Goal: Information Seeking & Learning: Learn about a topic

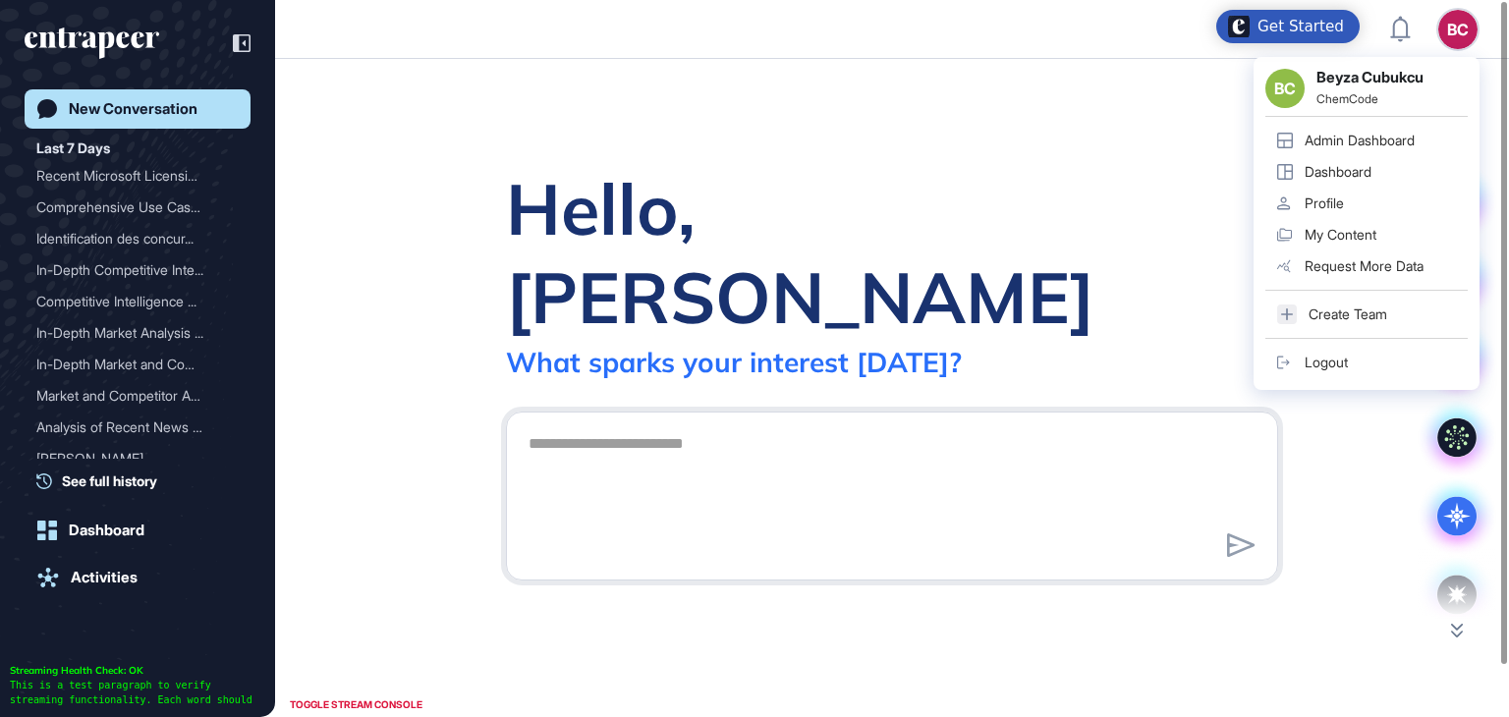
click at [1403, 145] on div "Admin Dashboard" at bounding box center [1360, 141] width 110 height 16
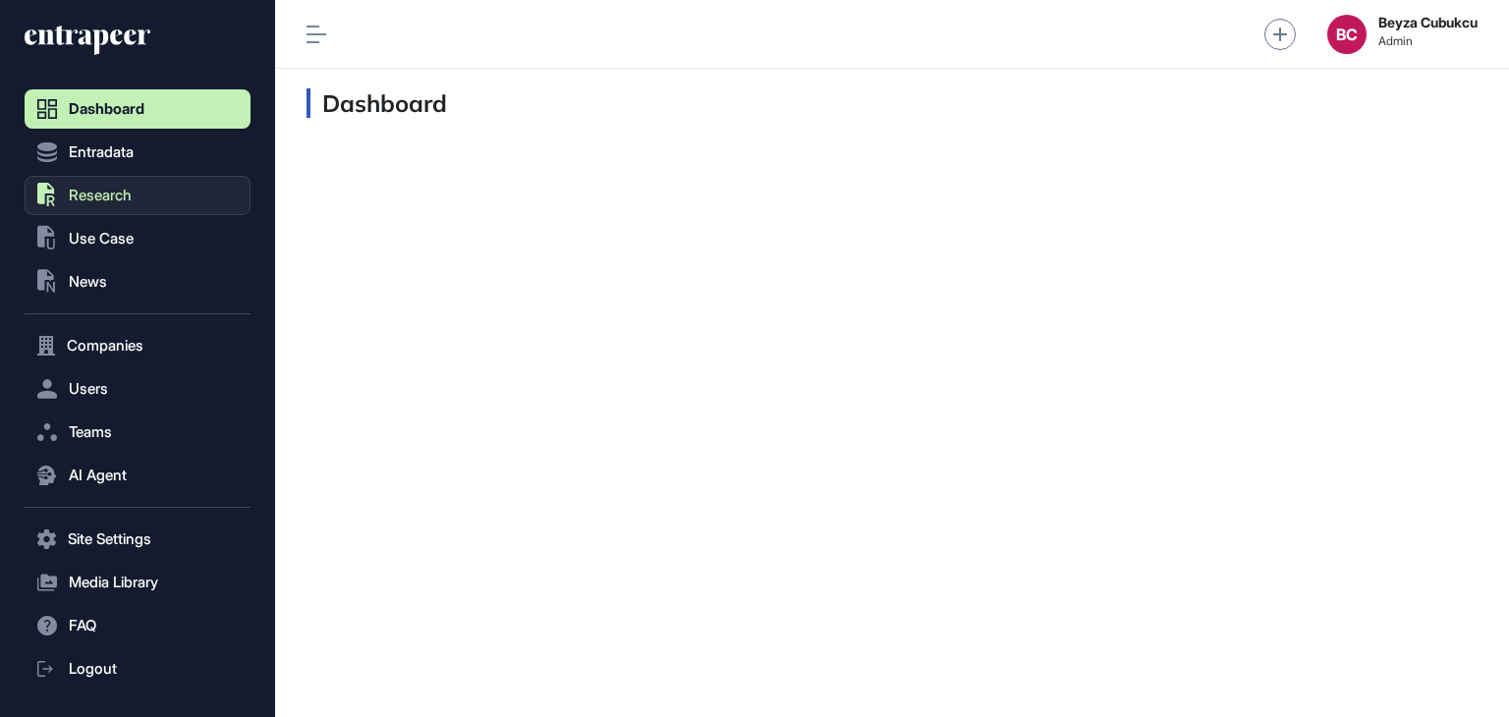
click at [166, 520] on button ".st0{fill:currentColor} Research" at bounding box center [138, 539] width 226 height 39
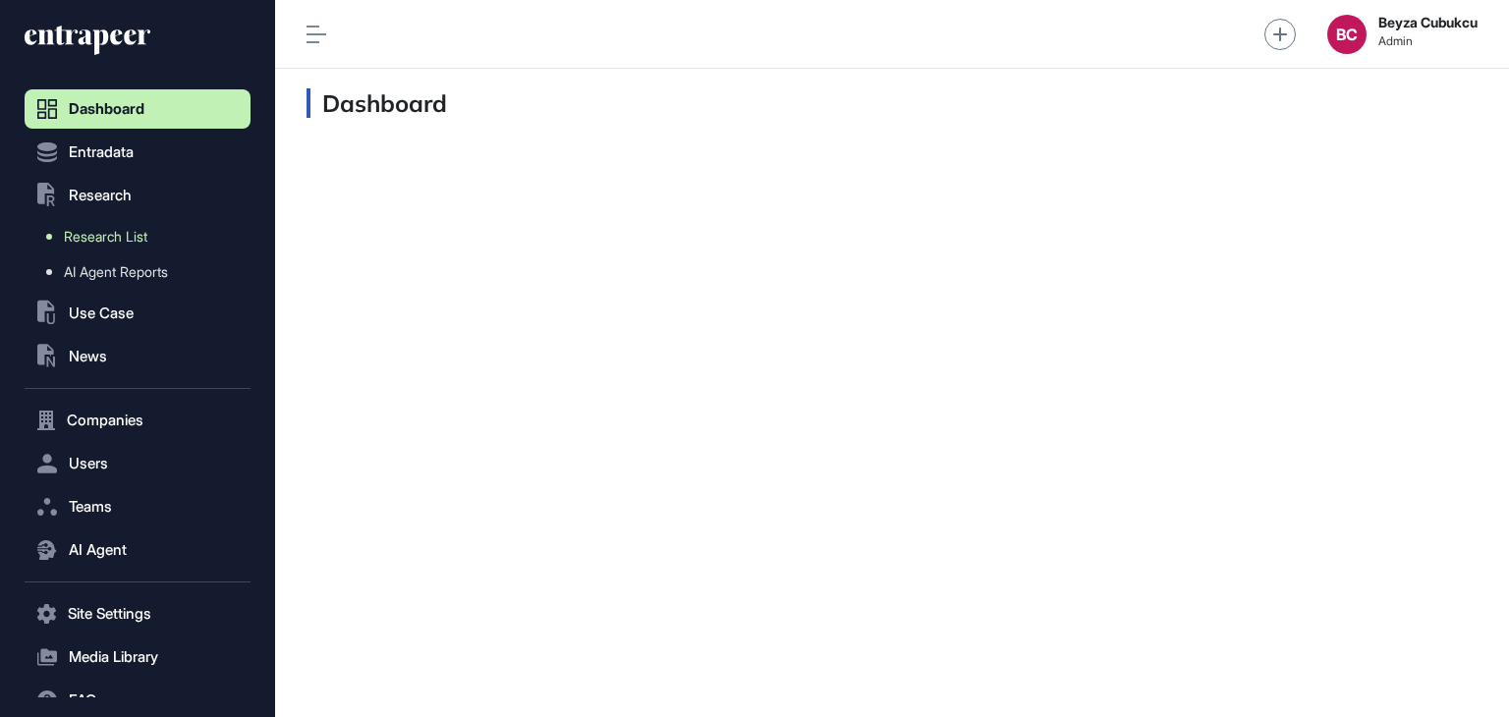
click at [140, 244] on span "Research List" at bounding box center [106, 237] width 84 height 16
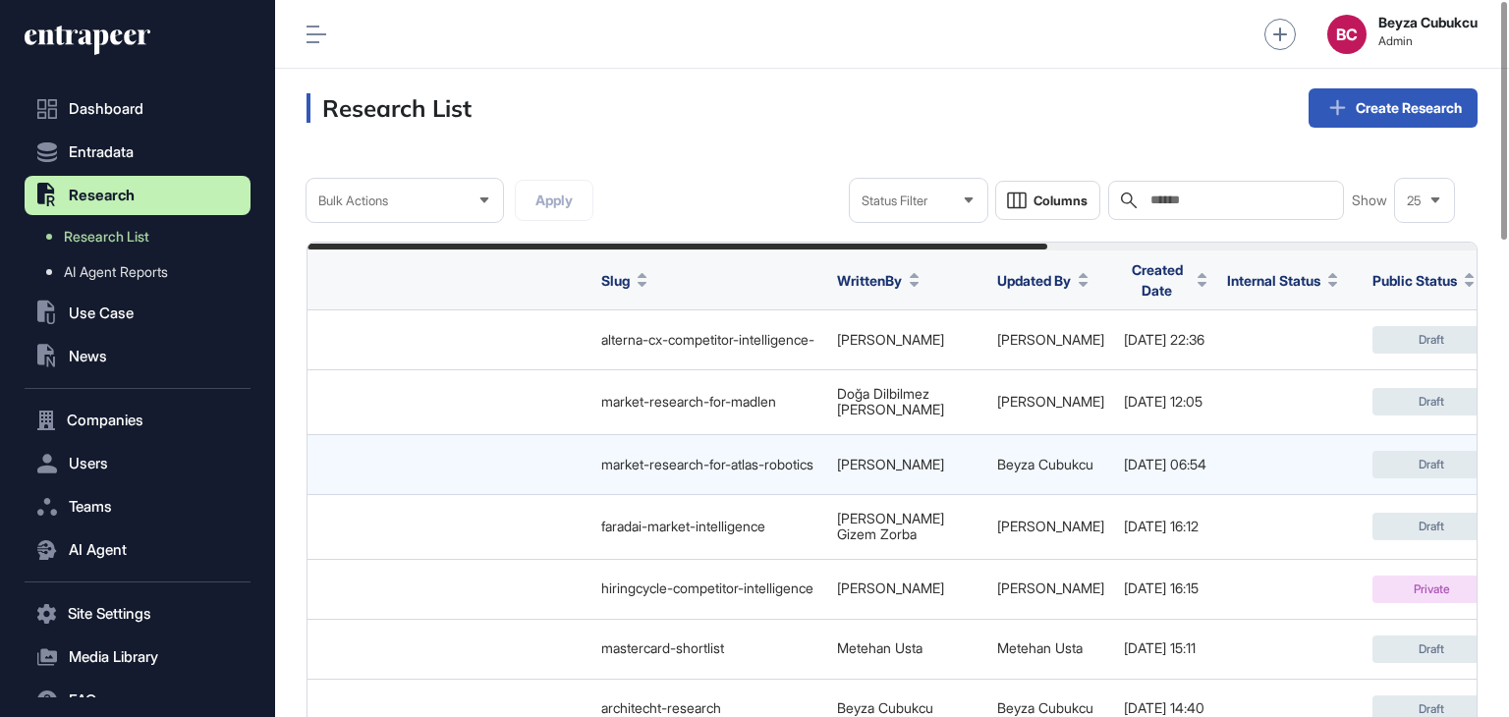
scroll to position [0, 679]
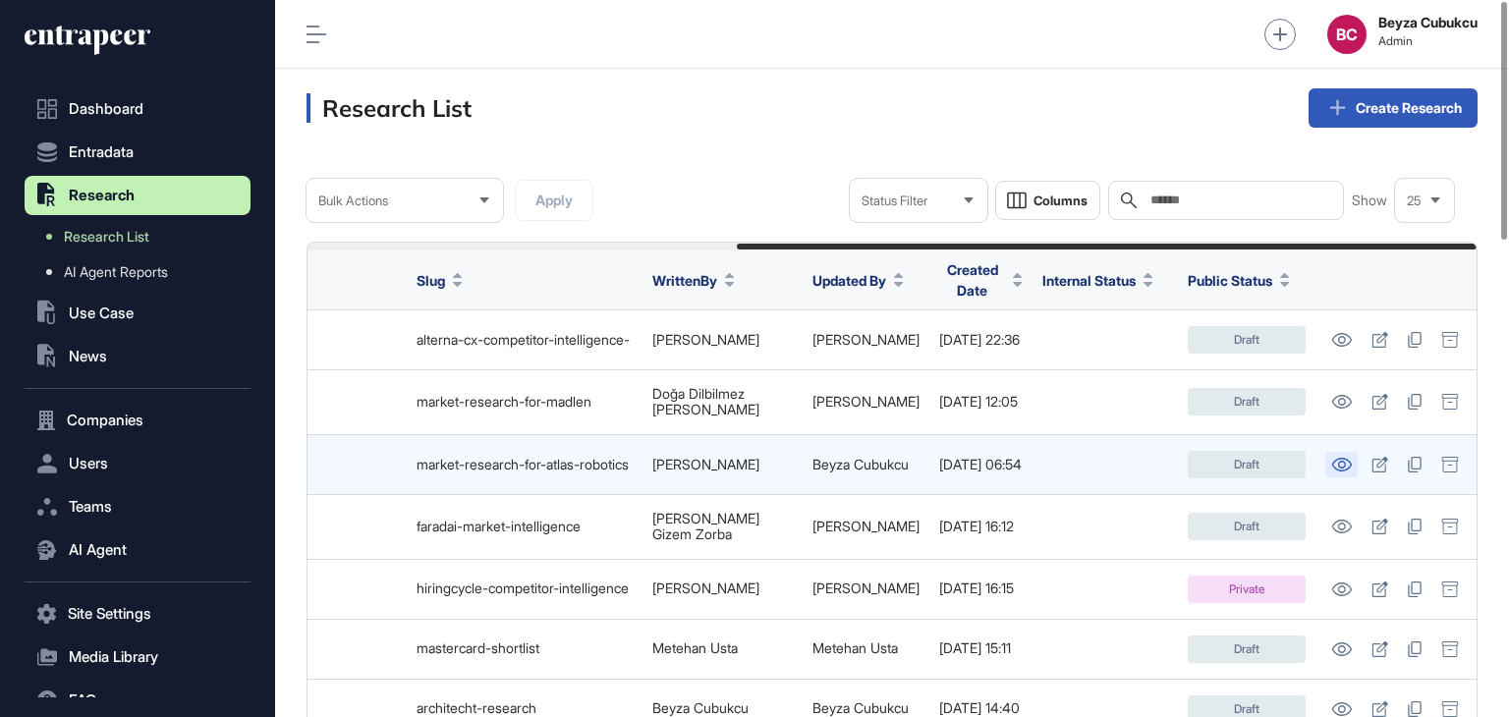
click at [1343, 464] on link at bounding box center [1342, 465] width 32 height 26
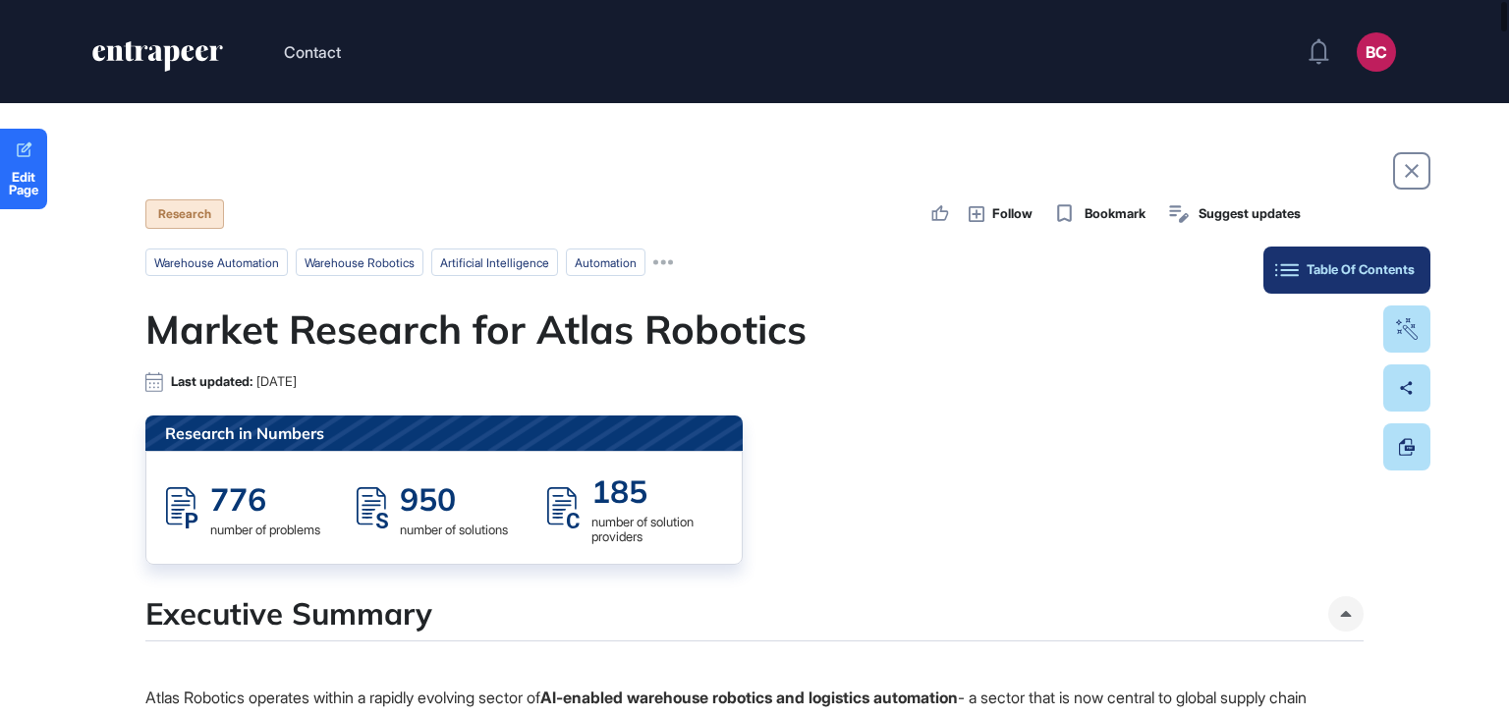
click at [1399, 266] on div "Table Of Contents" at bounding box center [1347, 270] width 136 height 16
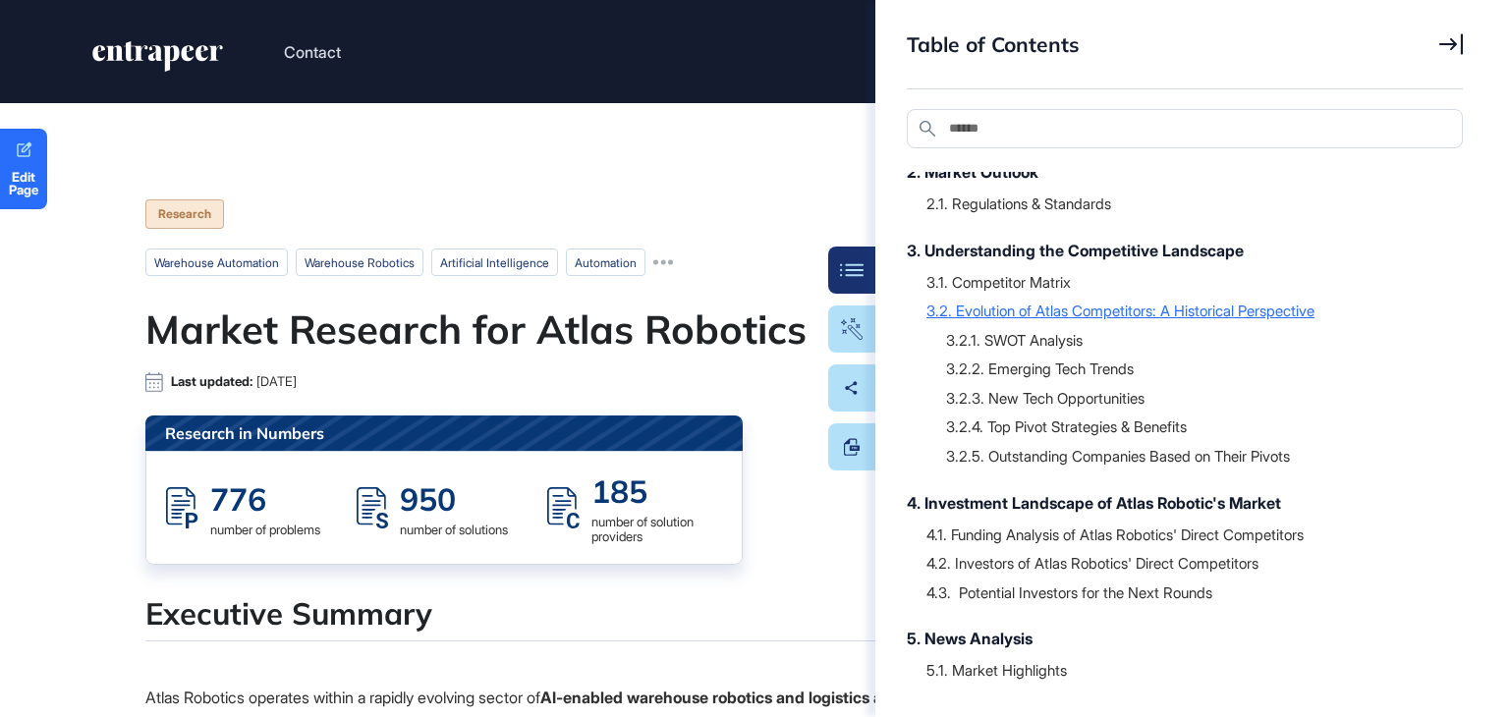
scroll to position [390, 0]
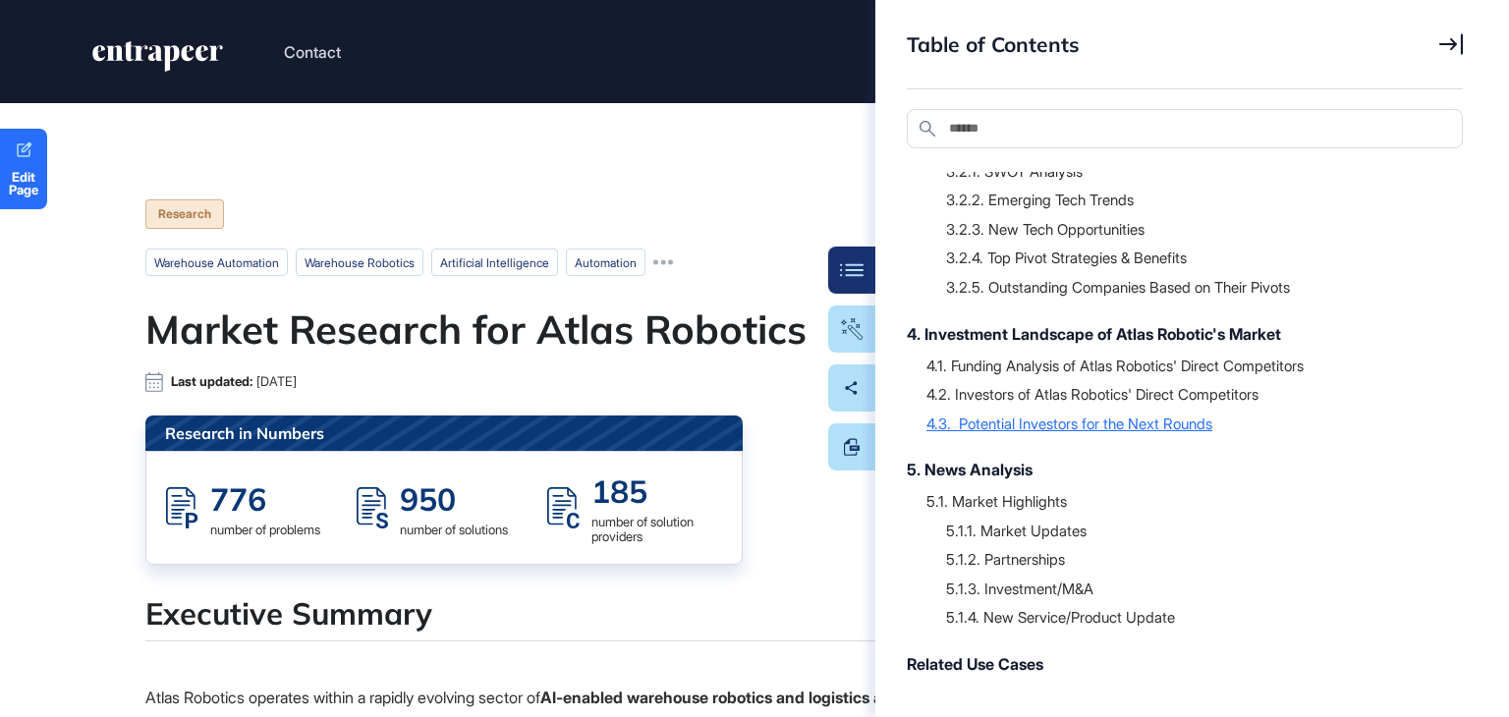
click at [1094, 425] on div "4.3. Potential Investors for the Next Rounds" at bounding box center [1185, 424] width 517 height 20
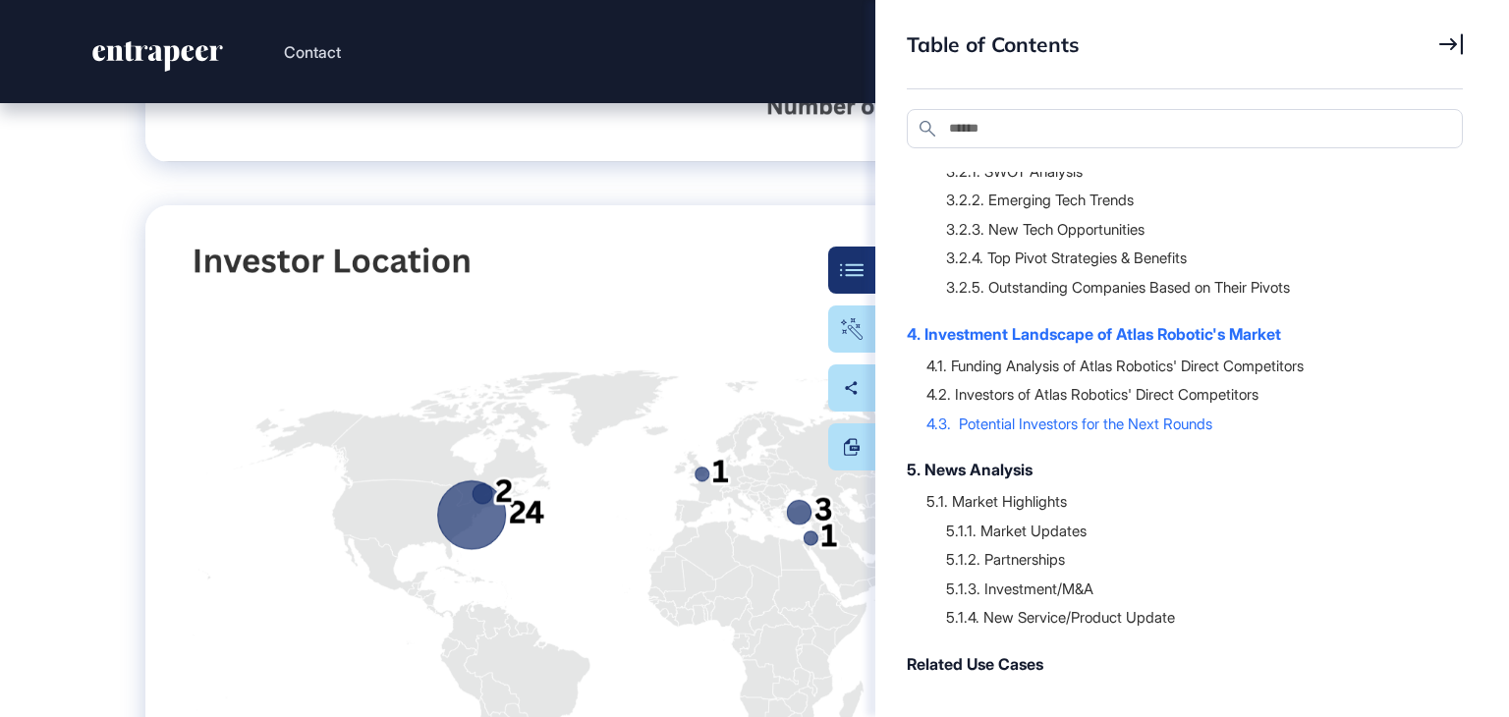
scroll to position [51999, 0]
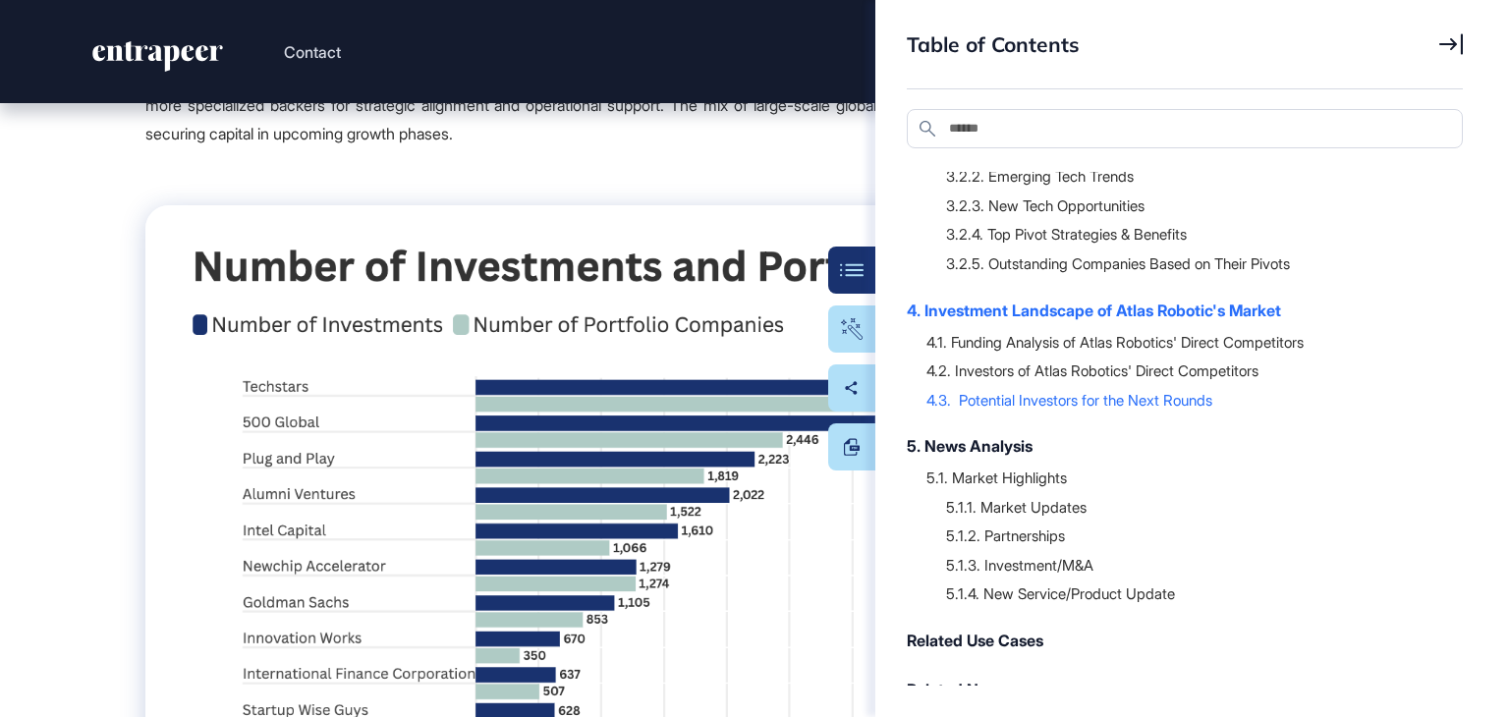
click at [1437, 46] on div "Table of Contents" at bounding box center [1185, 60] width 556 height 58
click at [1452, 35] on icon at bounding box center [1452, 44] width 24 height 22
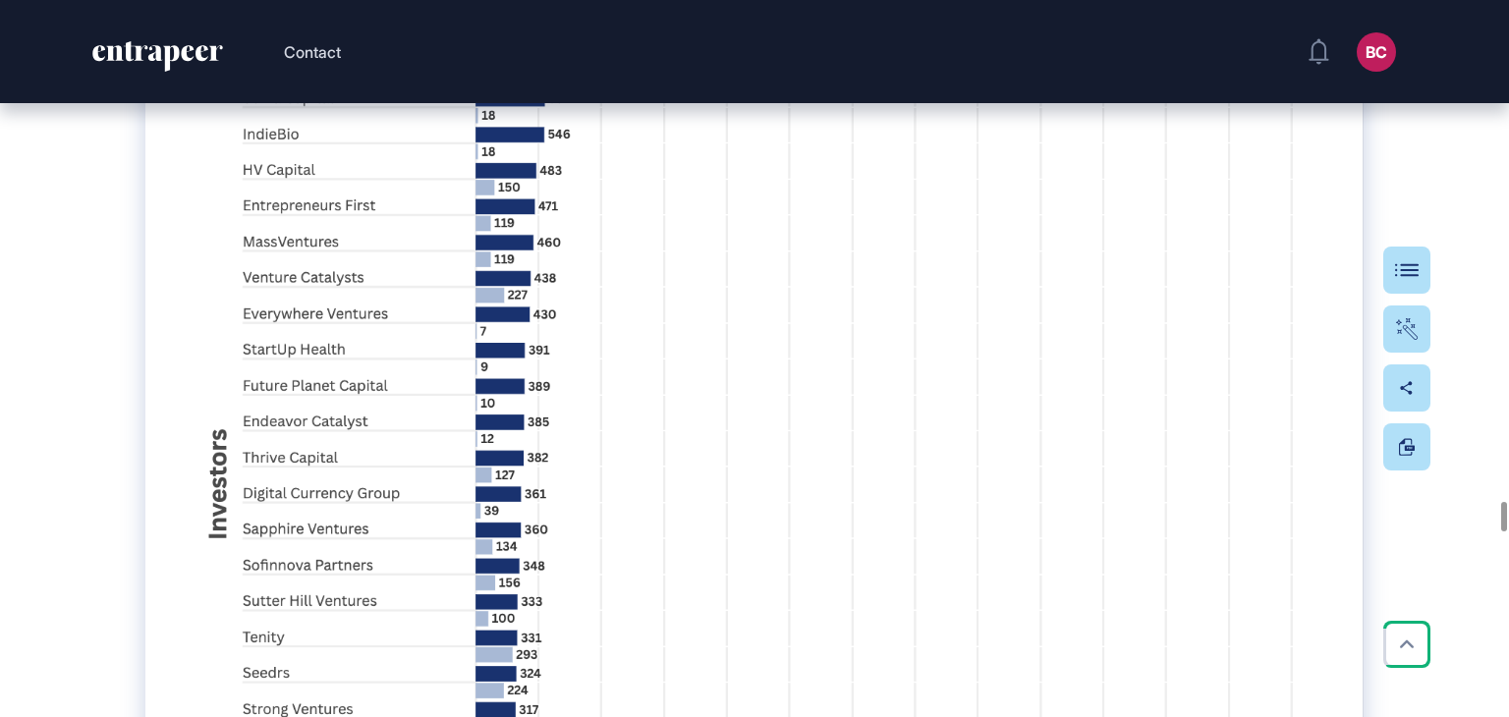
scroll to position [54947, 0]
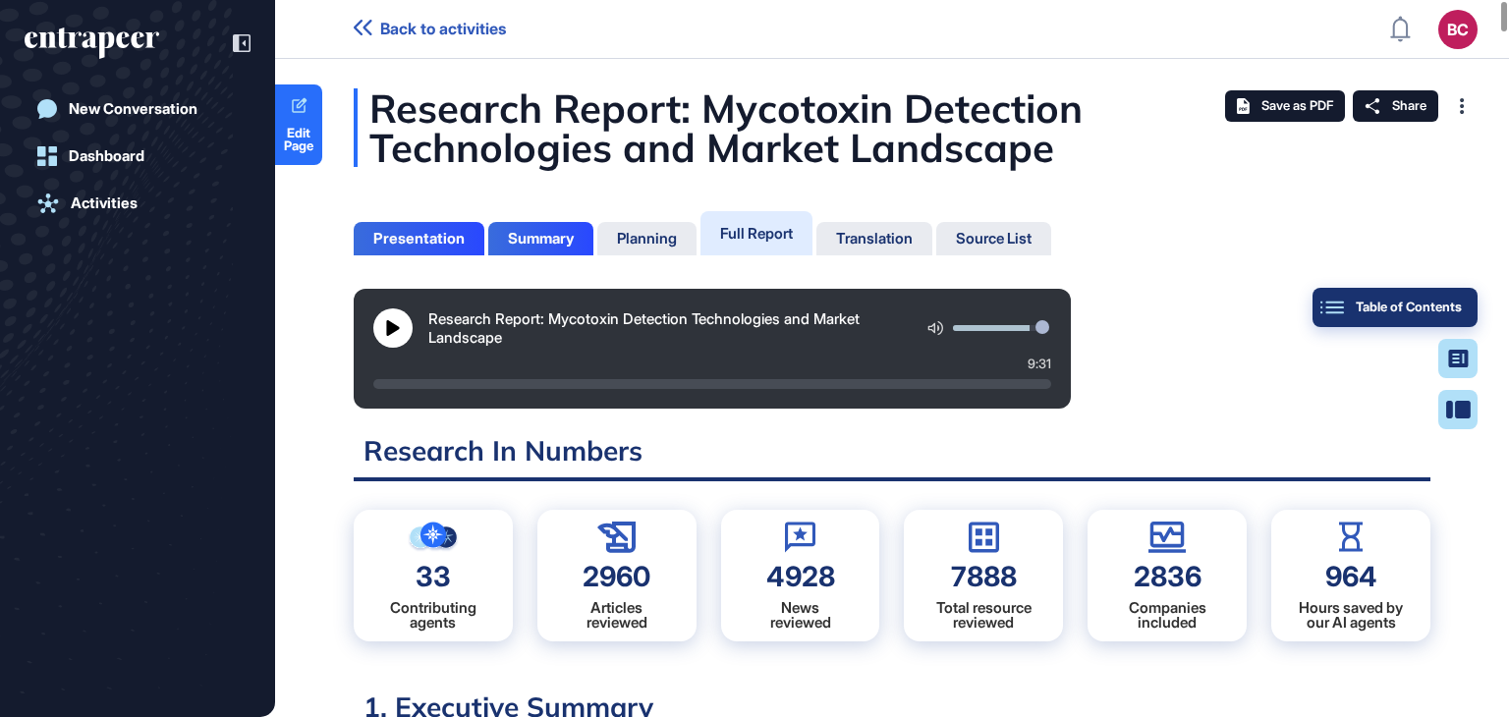
click at [1469, 390] on button "Table of Contents" at bounding box center [1458, 409] width 39 height 39
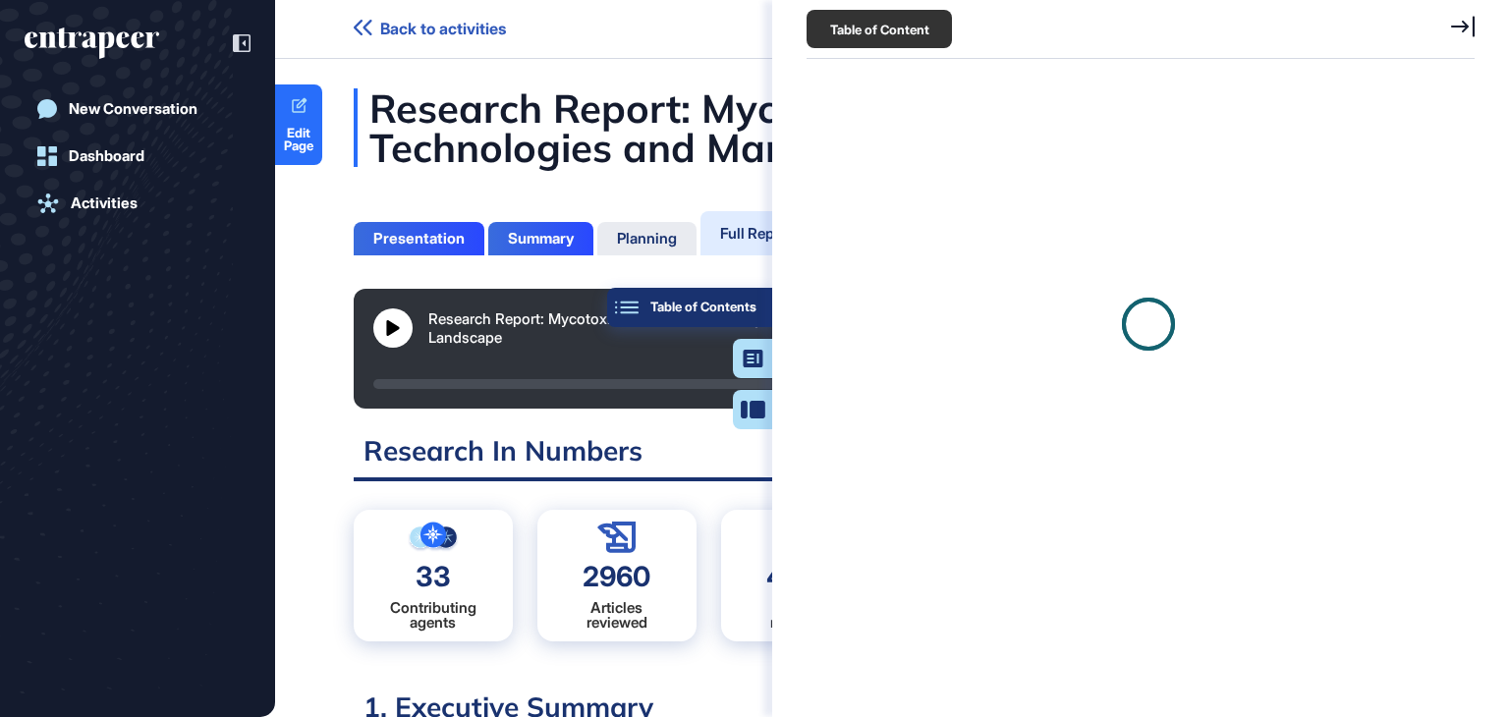
scroll to position [618, 672]
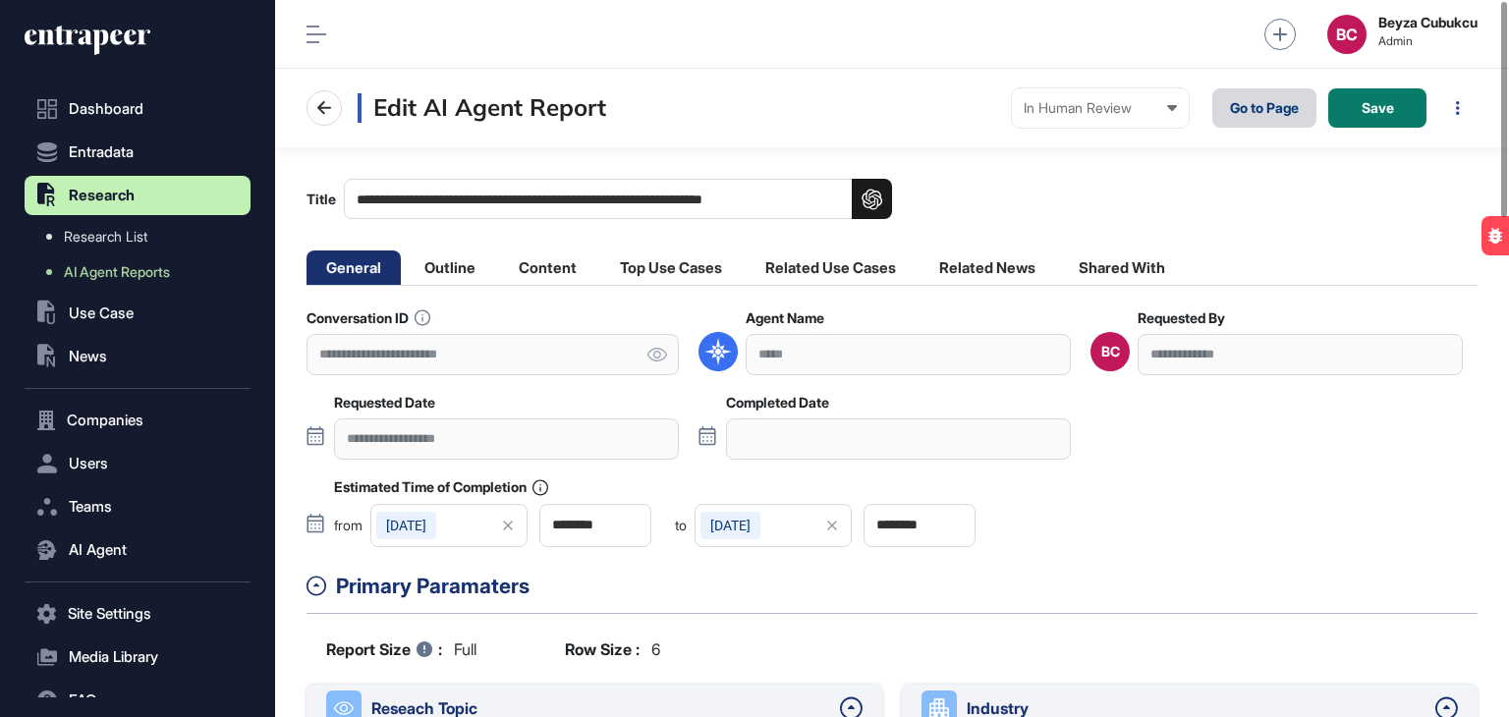
click at [1251, 118] on link "Go to Page" at bounding box center [1265, 107] width 104 height 39
click at [647, 353] on icon at bounding box center [657, 355] width 21 height 14
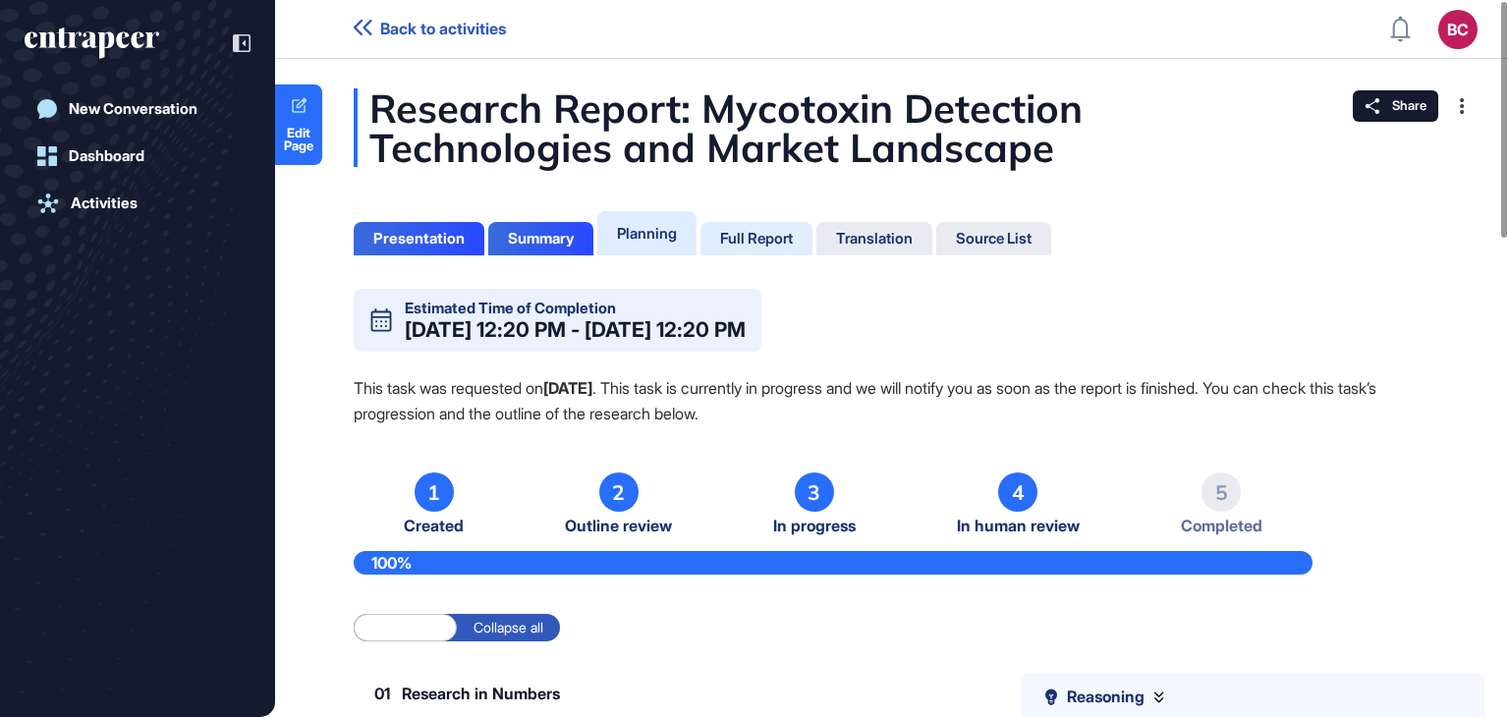
click at [817, 227] on div "Full Report" at bounding box center [875, 238] width 116 height 33
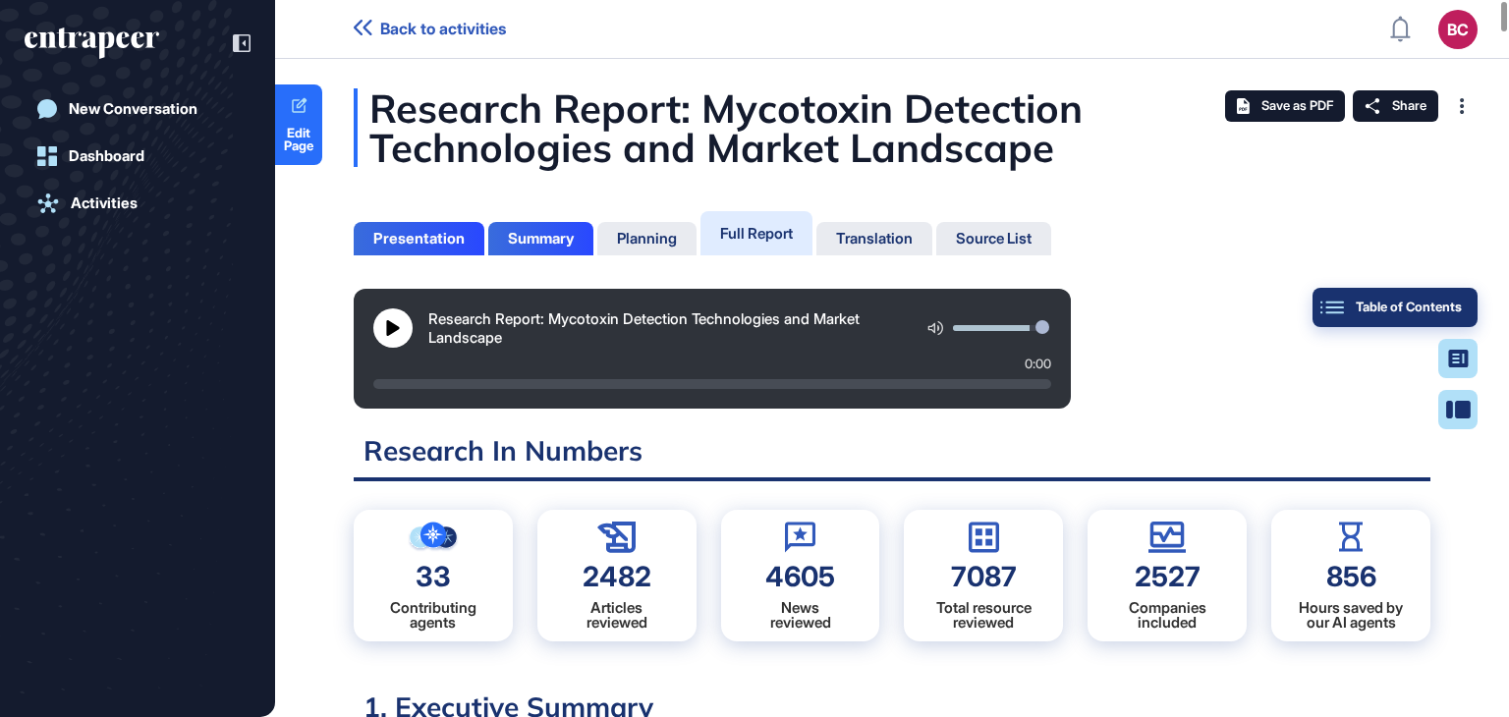
click at [1457, 304] on div "Table of Contents" at bounding box center [1396, 308] width 134 height 16
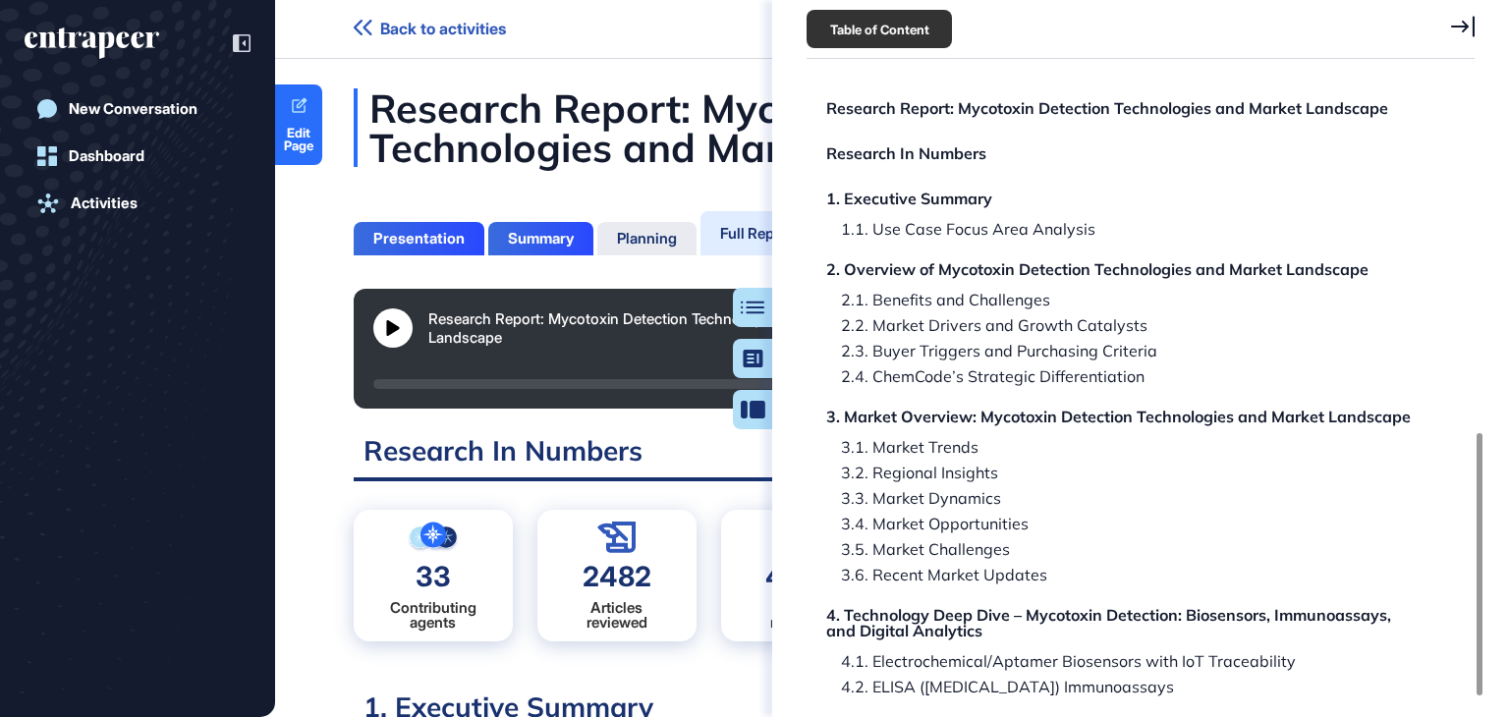
scroll to position [832, 0]
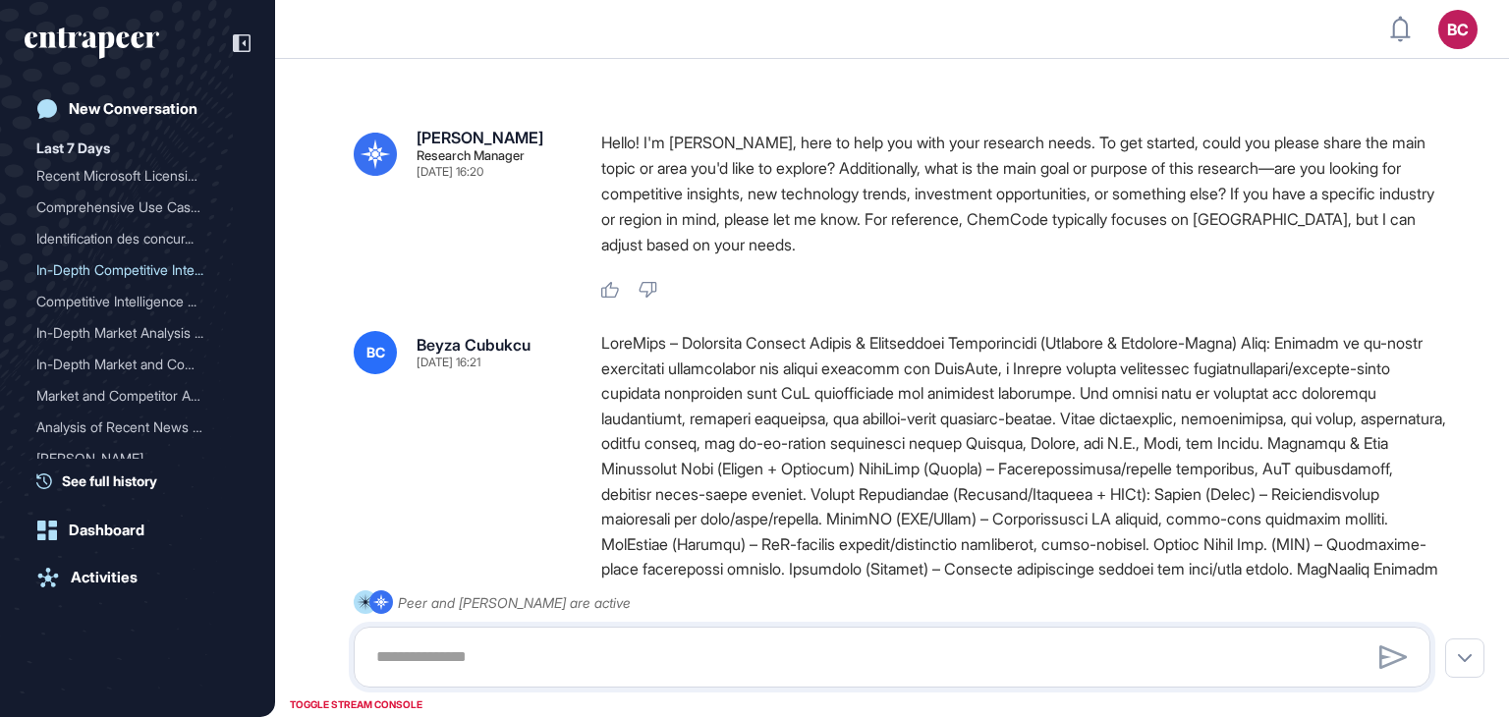
scroll to position [79, 0]
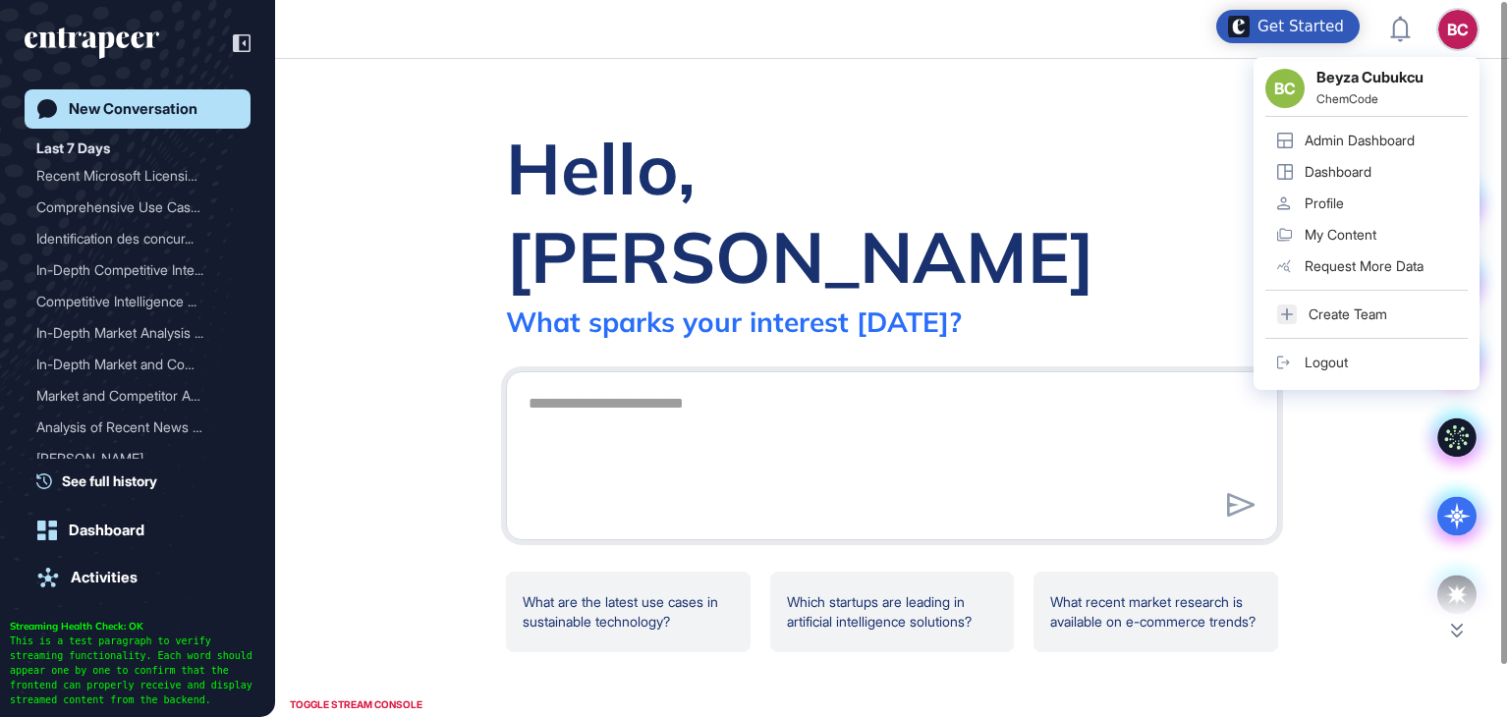
click at [1371, 129] on link "Admin Dashboard" at bounding box center [1367, 140] width 202 height 31
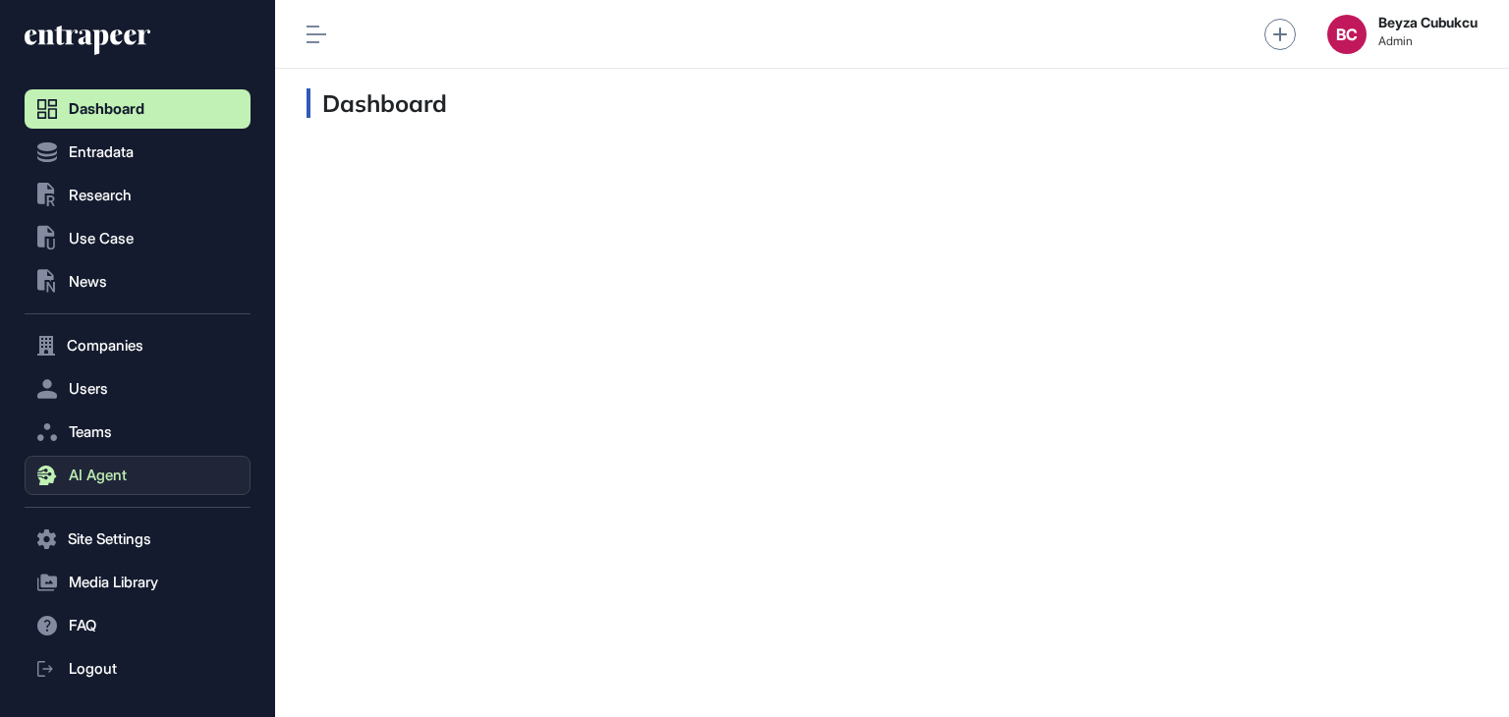
click at [91, 468] on span "AI Agent" at bounding box center [98, 476] width 58 height 16
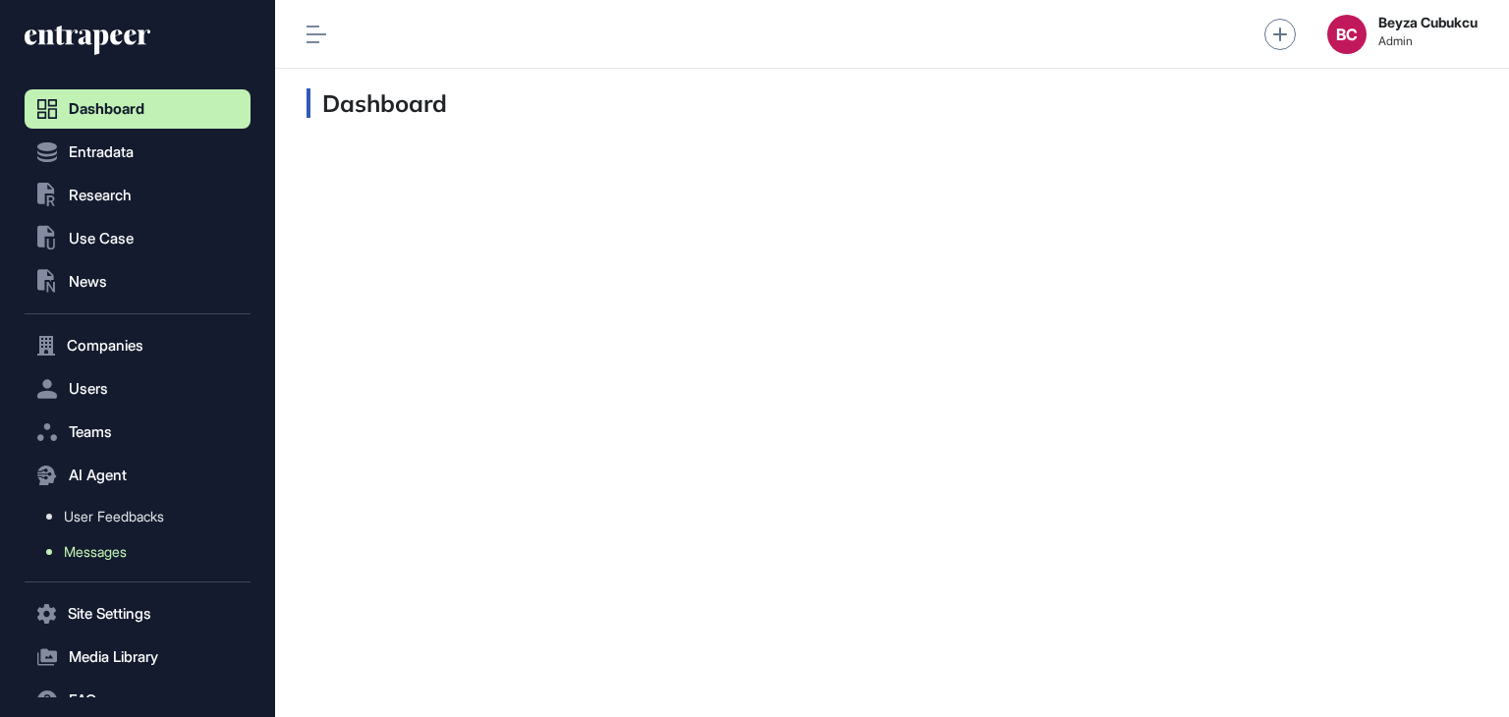
click at [120, 556] on span "Messages" at bounding box center [95, 552] width 63 height 16
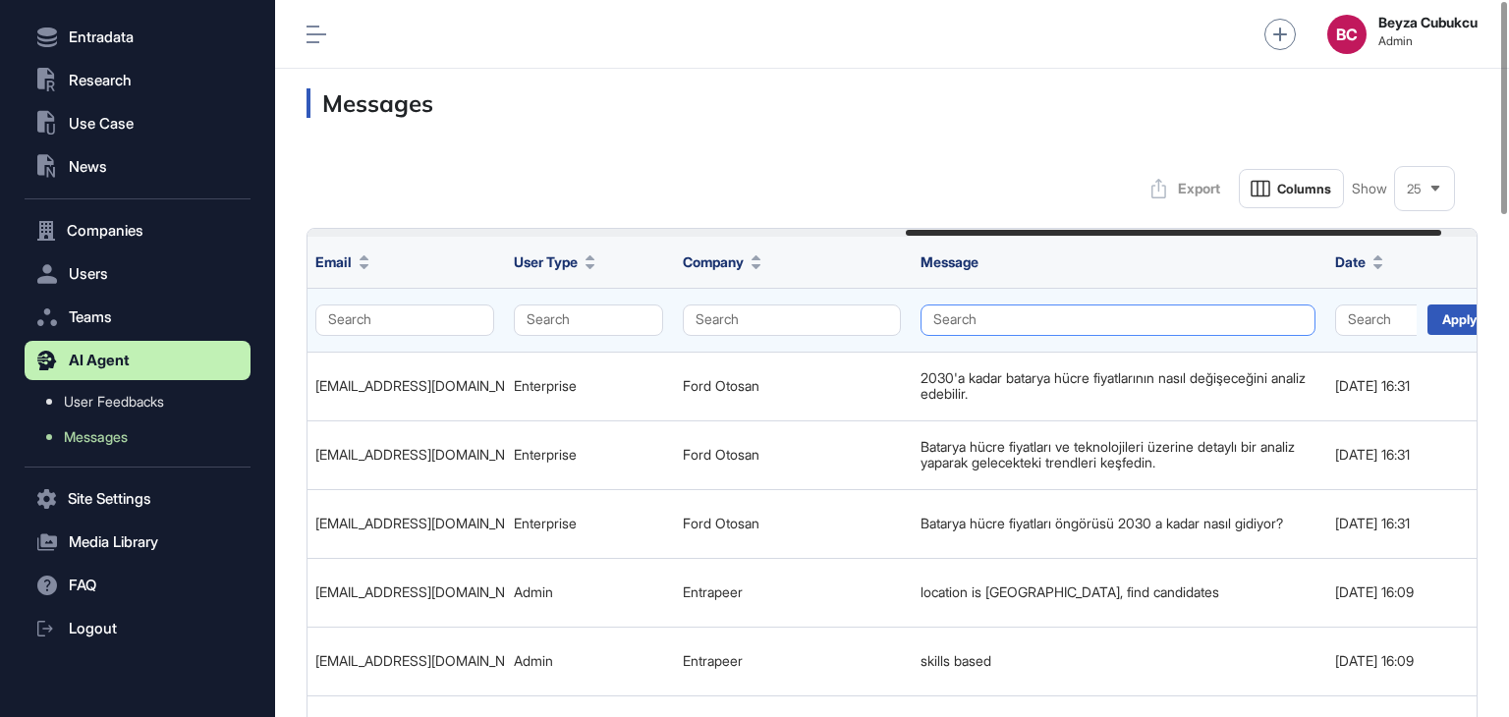
scroll to position [0, 1311]
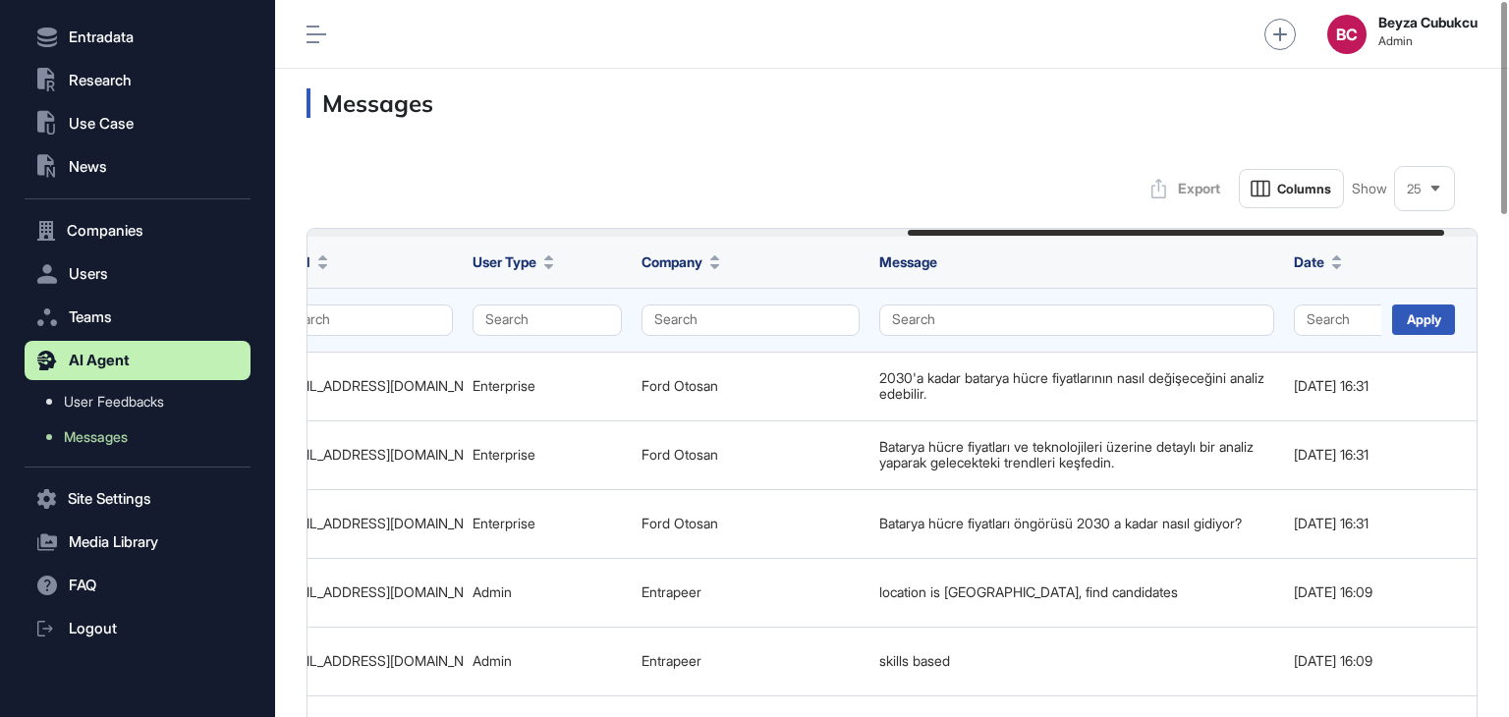
click at [791, 303] on td "Search" at bounding box center [751, 320] width 238 height 64
click at [759, 330] on button "Search" at bounding box center [751, 320] width 218 height 31
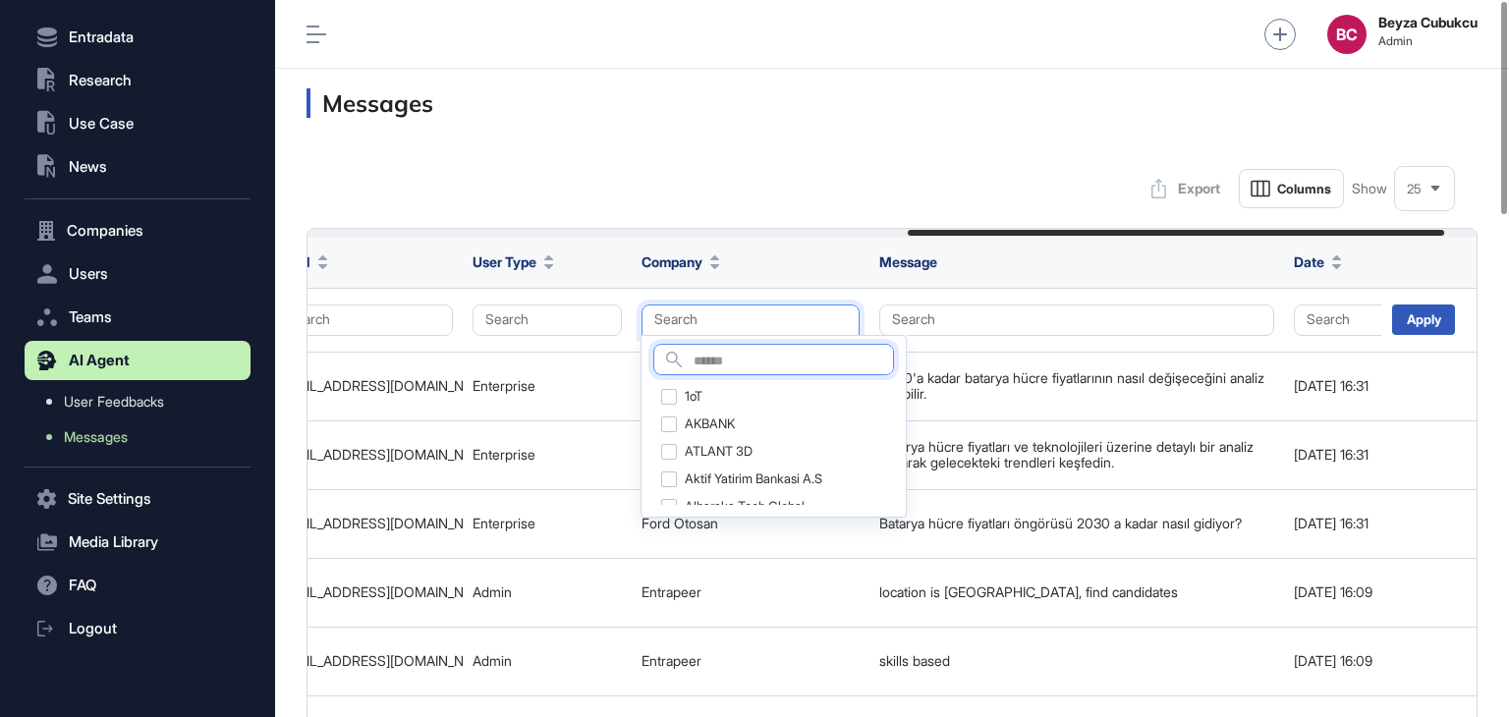
click at [721, 351] on input "text" at bounding box center [793, 362] width 199 height 27
type input "****"
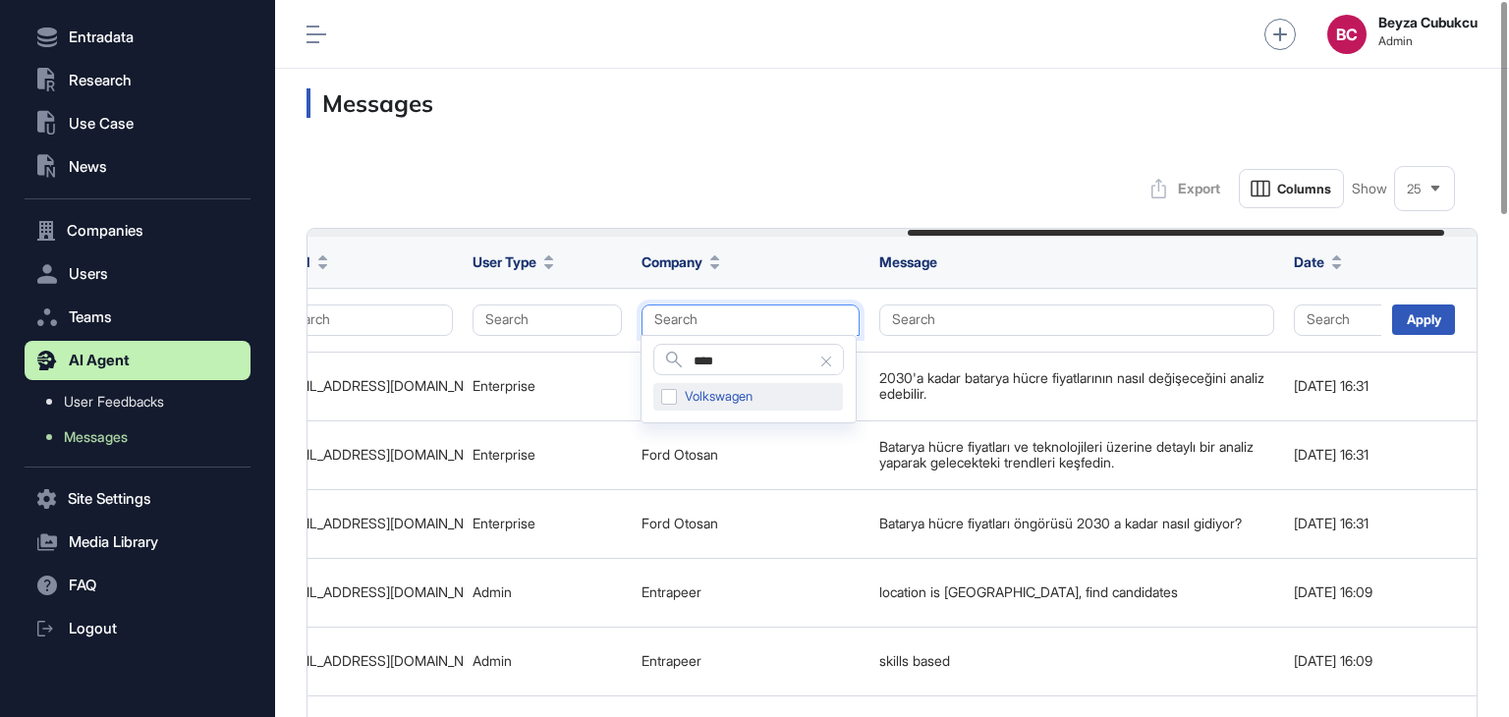
click at [672, 398] on div "Volkswagen" at bounding box center [749, 397] width 190 height 28
click at [1423, 326] on div "Apply" at bounding box center [1423, 320] width 63 height 30
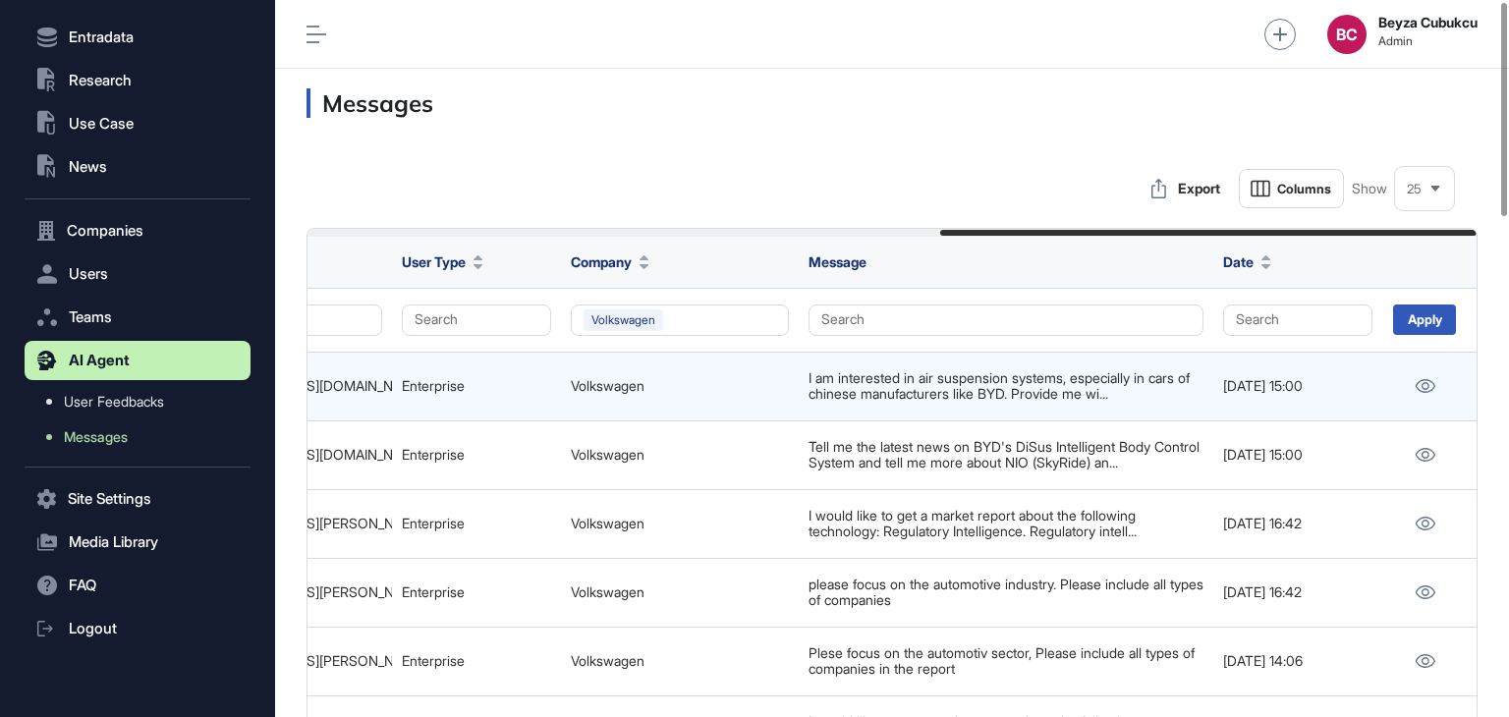
scroll to position [3, 0]
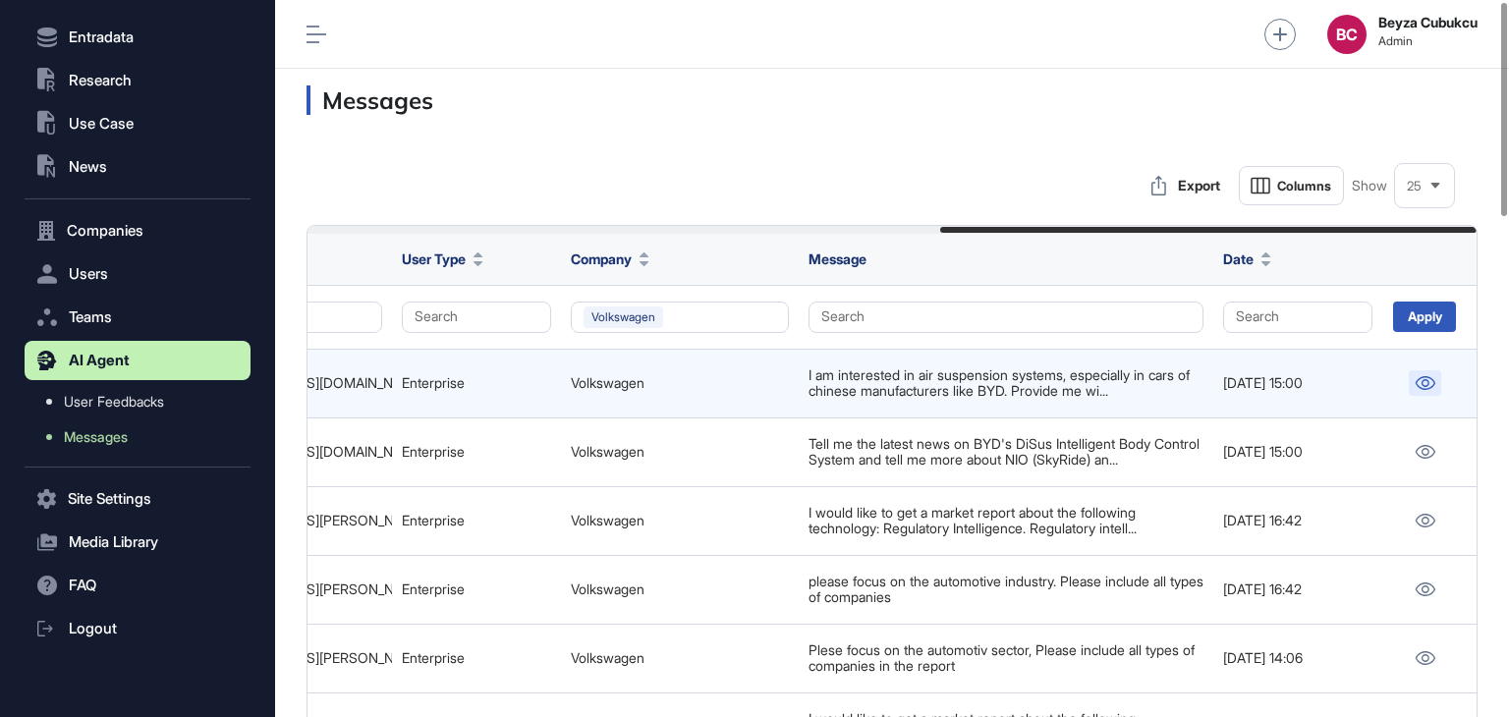
click at [1424, 379] on icon at bounding box center [1426, 383] width 20 height 14
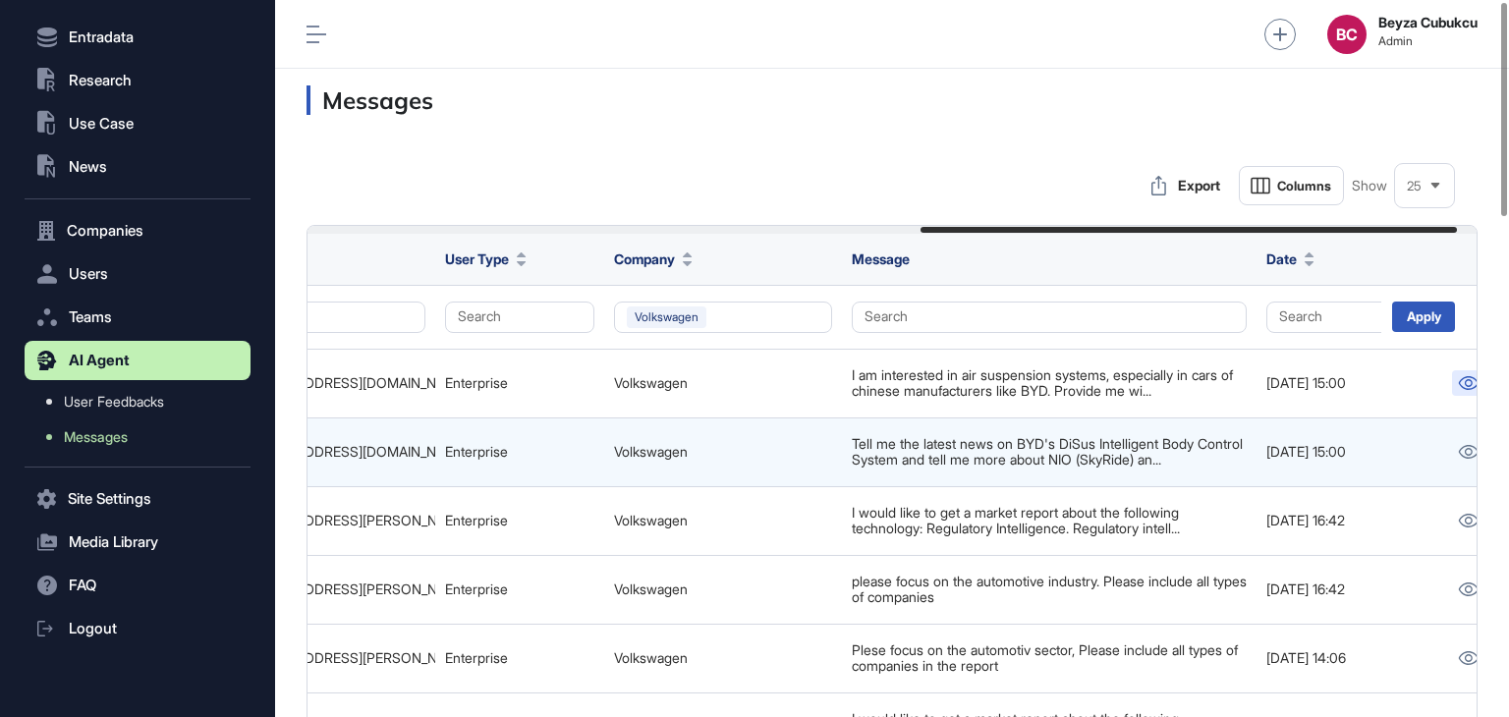
scroll to position [0, 1382]
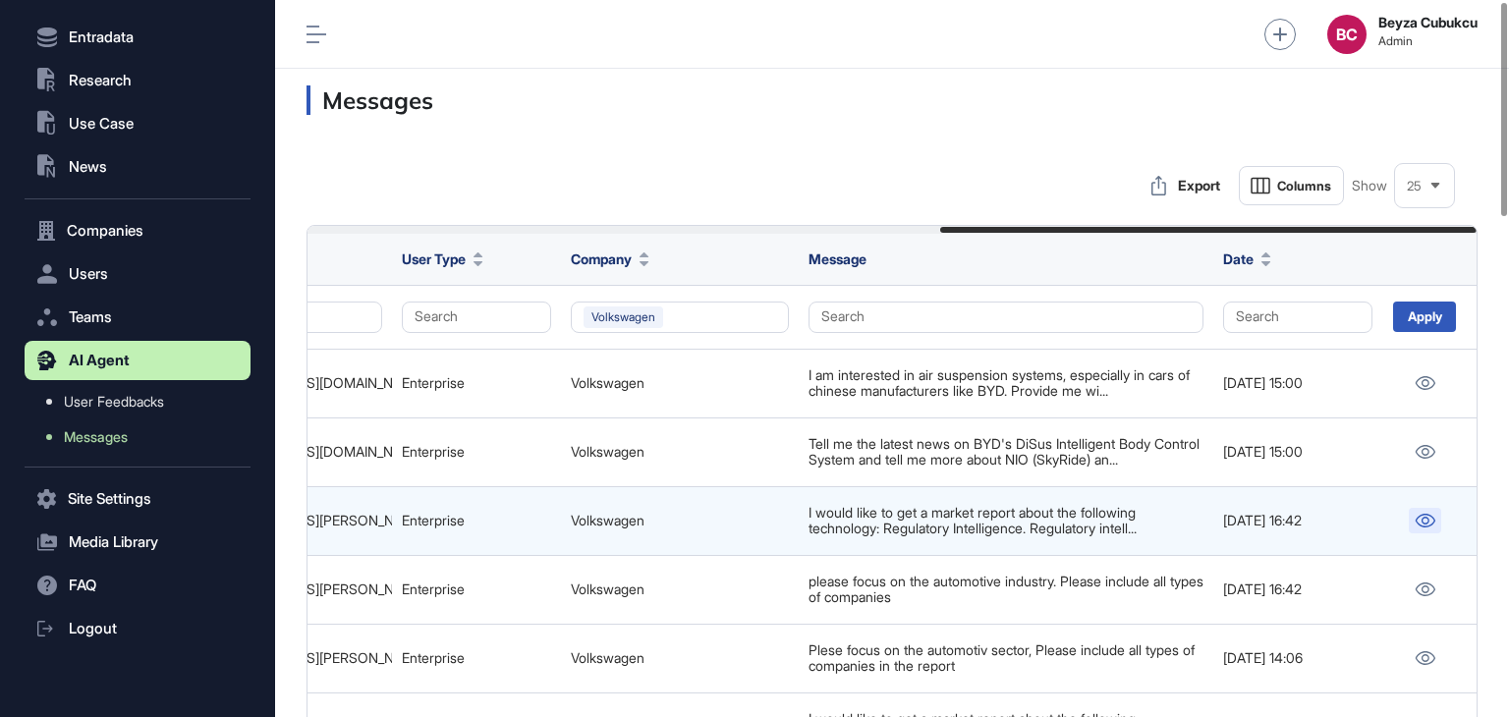
click at [1432, 524] on icon at bounding box center [1425, 521] width 21 height 14
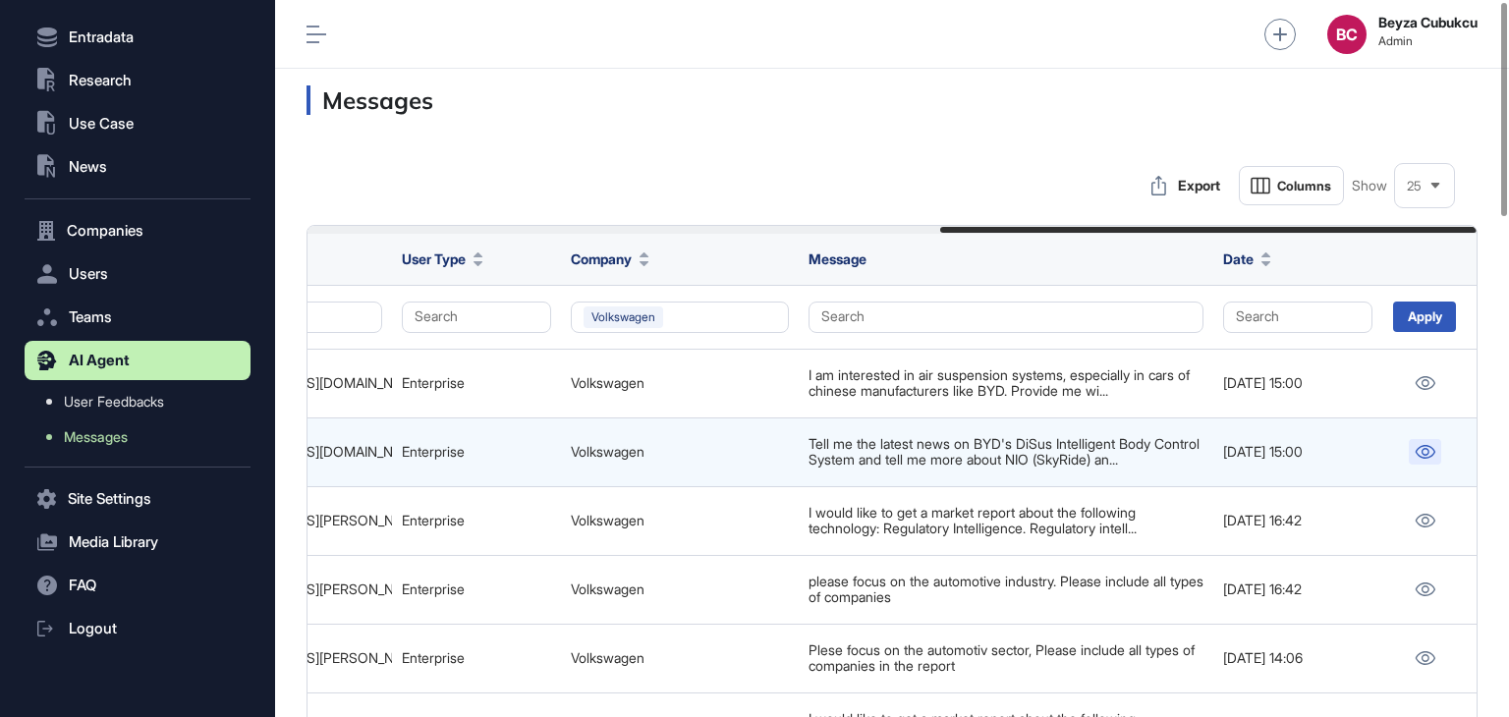
click at [1423, 453] on icon at bounding box center [1426, 452] width 20 height 14
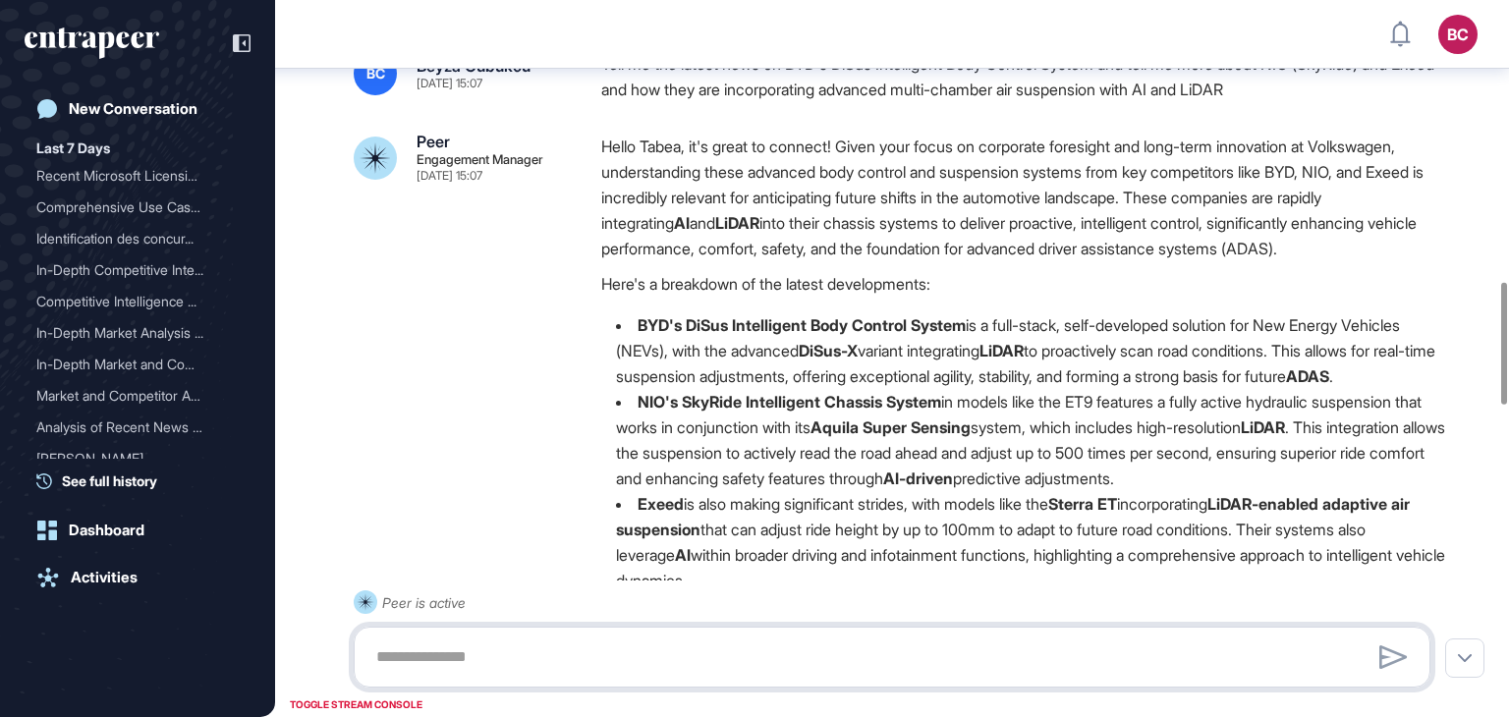
scroll to position [1484, 0]
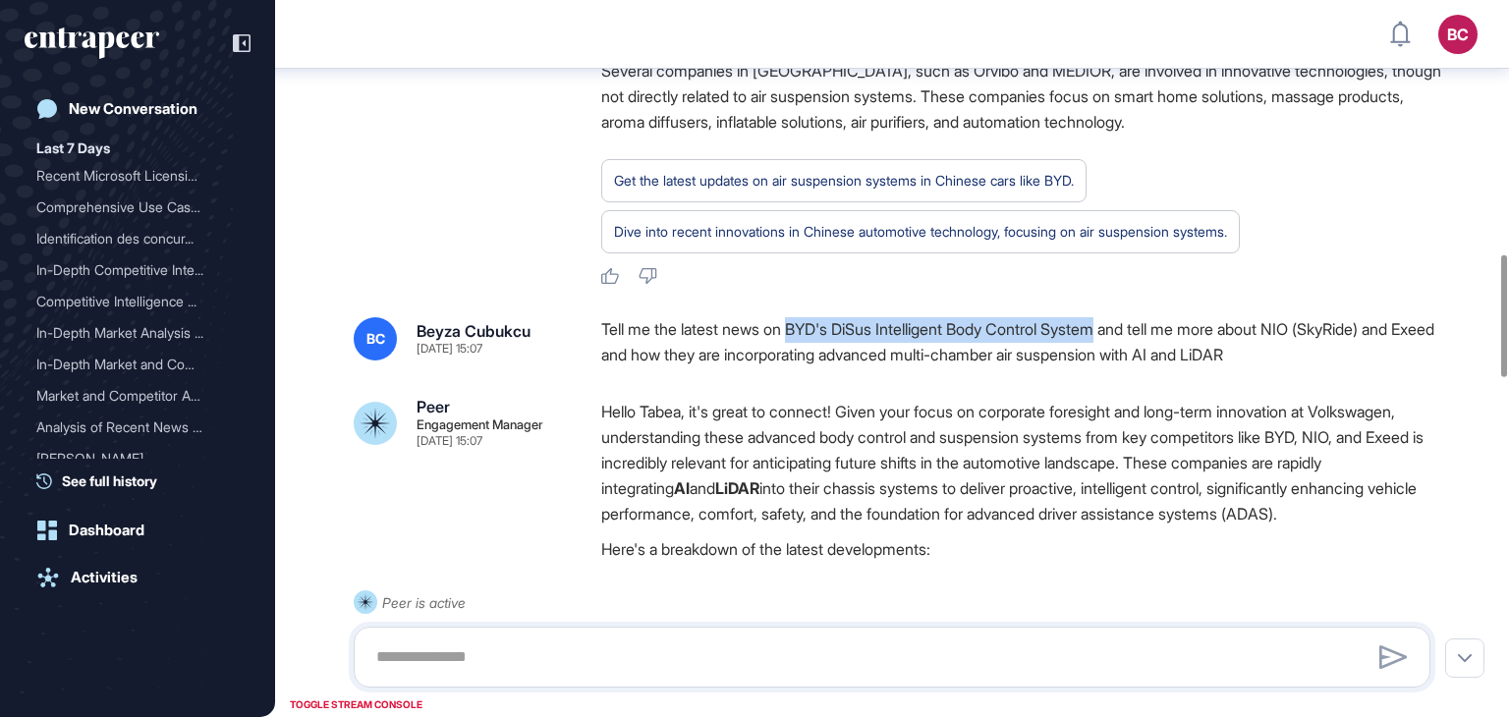
drag, startPoint x: 800, startPoint y: 349, endPoint x: 1122, endPoint y: 359, distance: 322.5
click at [1122, 359] on div "Tell me the latest news on BYD's DiSus Intelligent Body Control System and tell…" at bounding box center [1023, 342] width 845 height 50
copy div "BYD's DiSus Intelligent Body Control System"
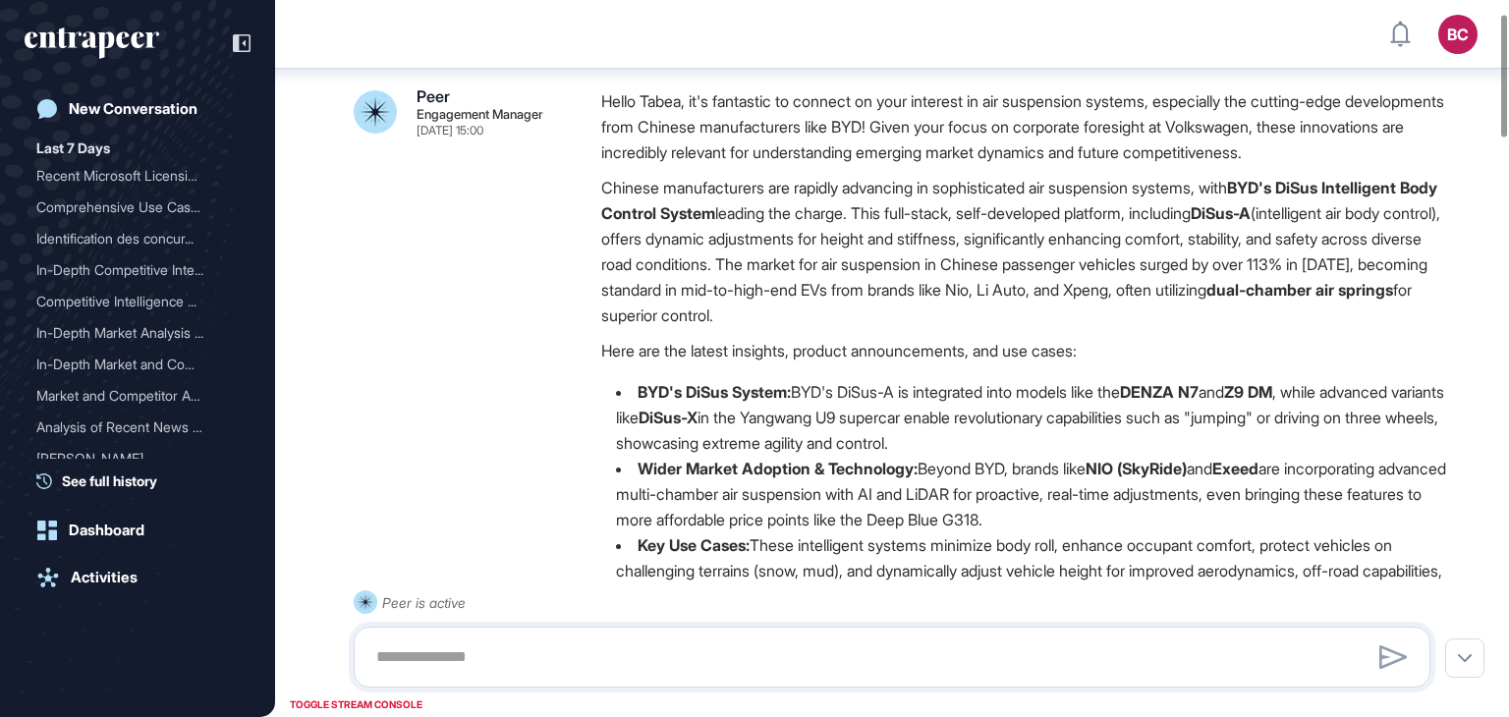
scroll to position [0, 0]
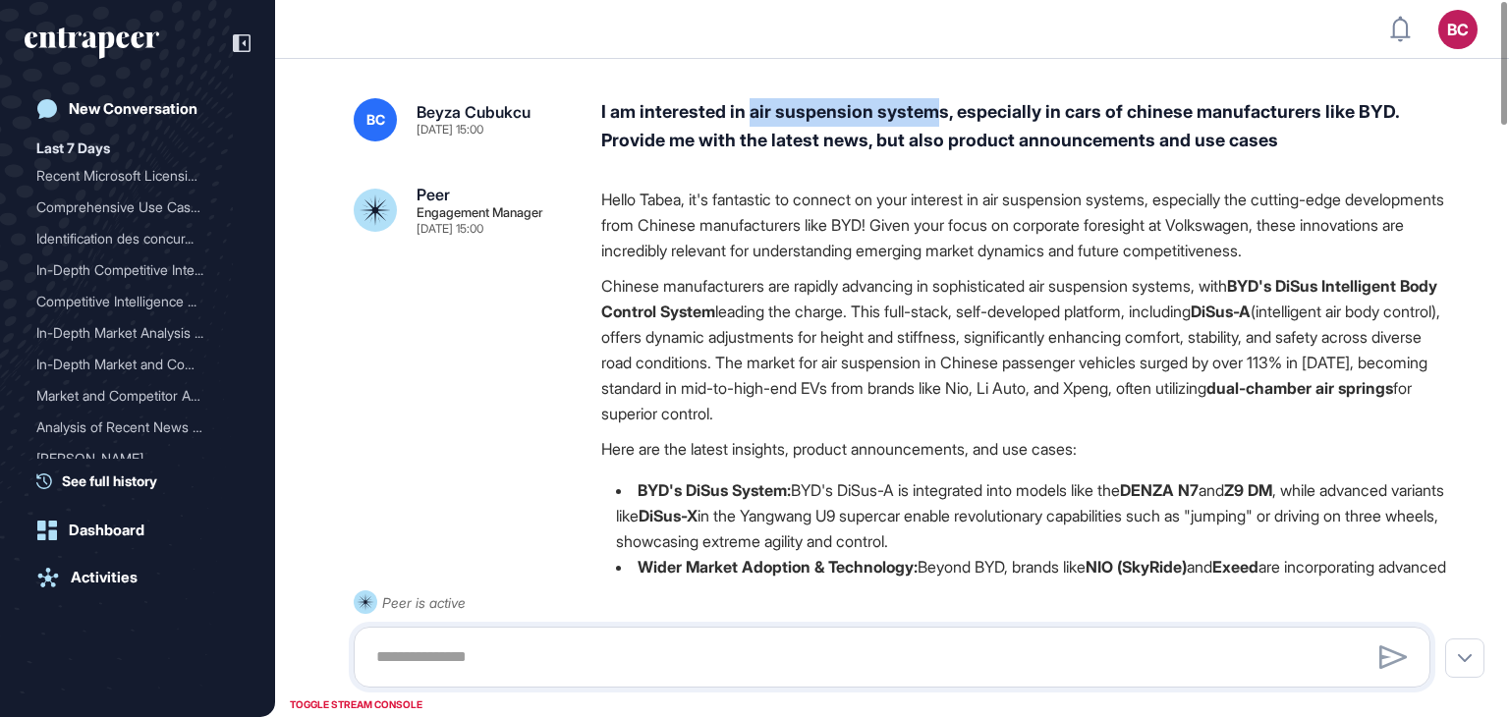
drag, startPoint x: 752, startPoint y: 115, endPoint x: 936, endPoint y: 115, distance: 183.8
click at [936, 115] on div "I am interested in air suspension systems, especially in cars of chinese manufa…" at bounding box center [1023, 126] width 845 height 57
copy div "air suspension system"
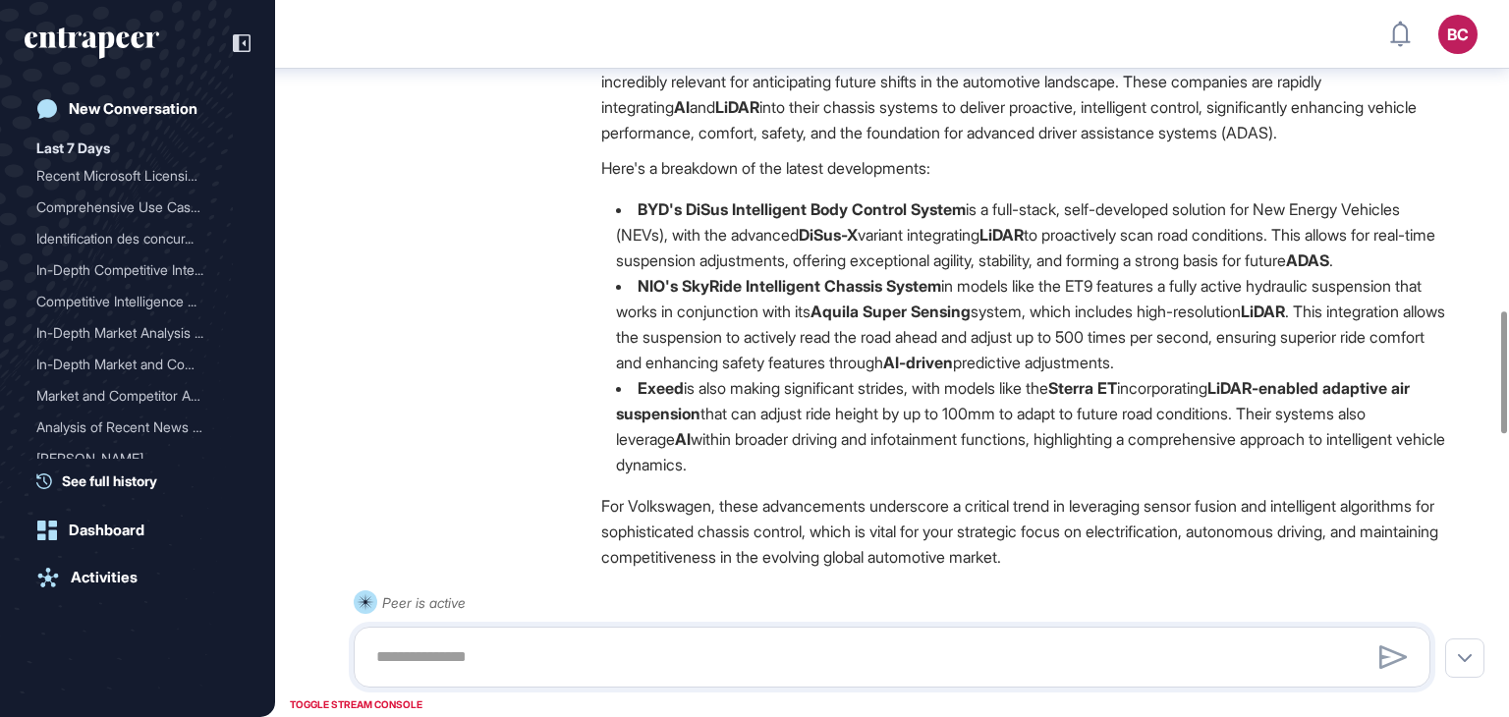
scroll to position [1878, 0]
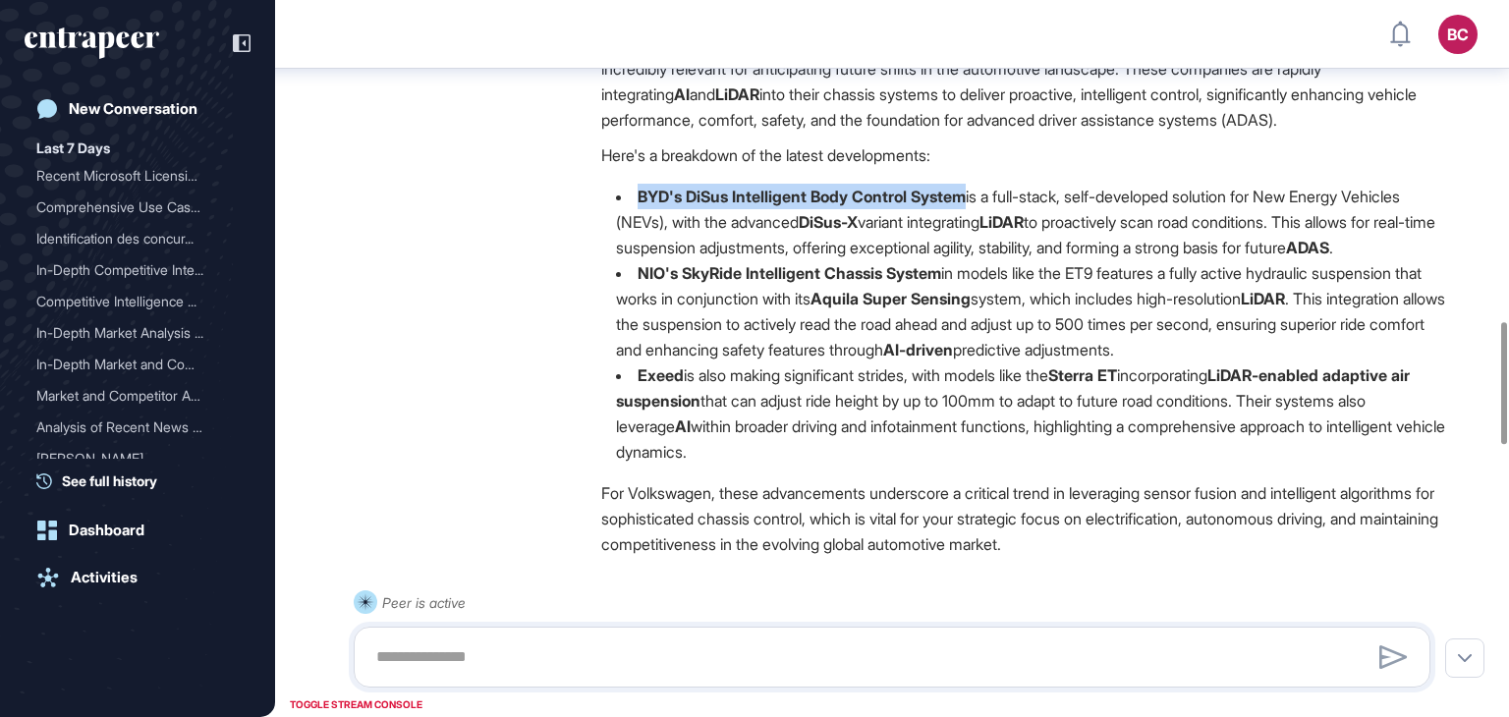
drag, startPoint x: 637, startPoint y: 245, endPoint x: 972, endPoint y: 249, distance: 335.1
click at [966, 206] on strong "BYD's DiSus Intelligent Body Control System" at bounding box center [802, 197] width 328 height 20
copy strong "BYD's DiSus Intelligent Body Control System"
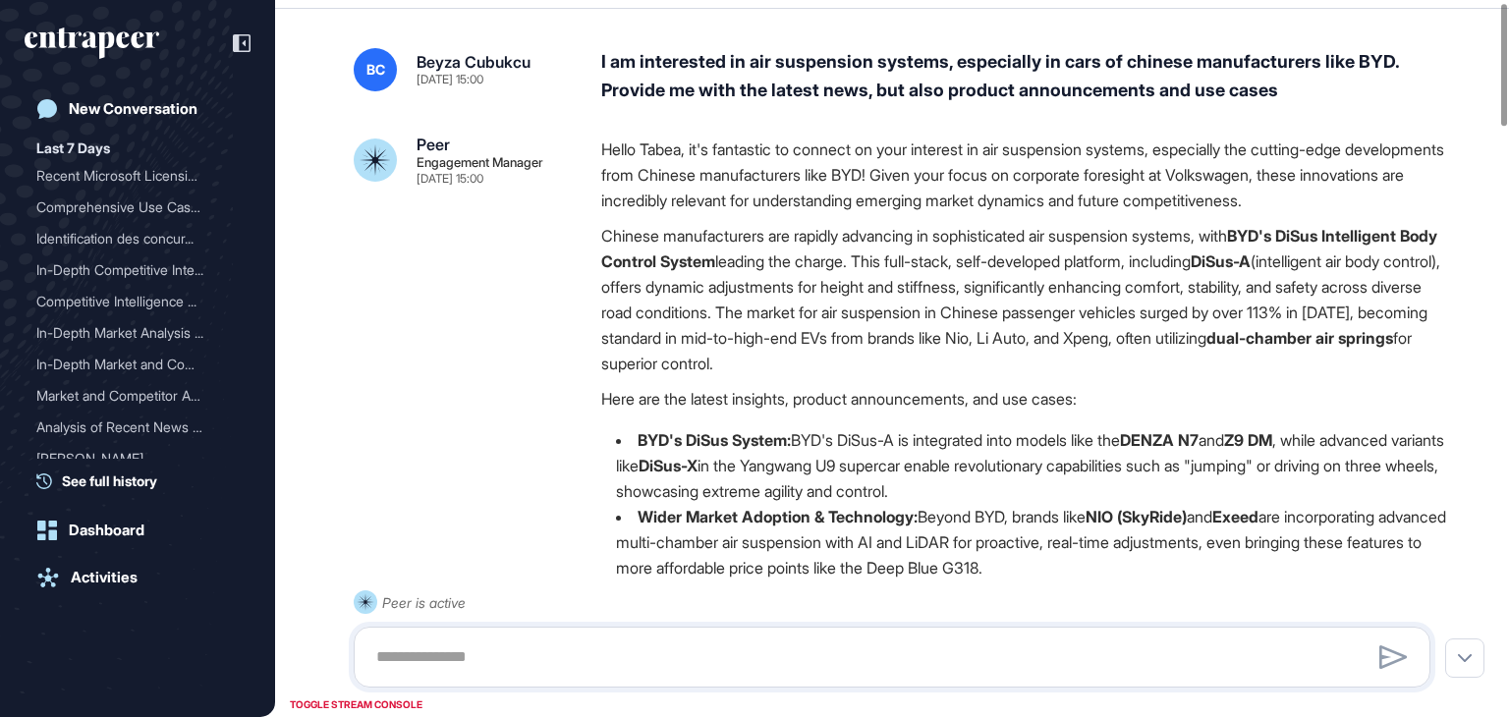
scroll to position [0, 0]
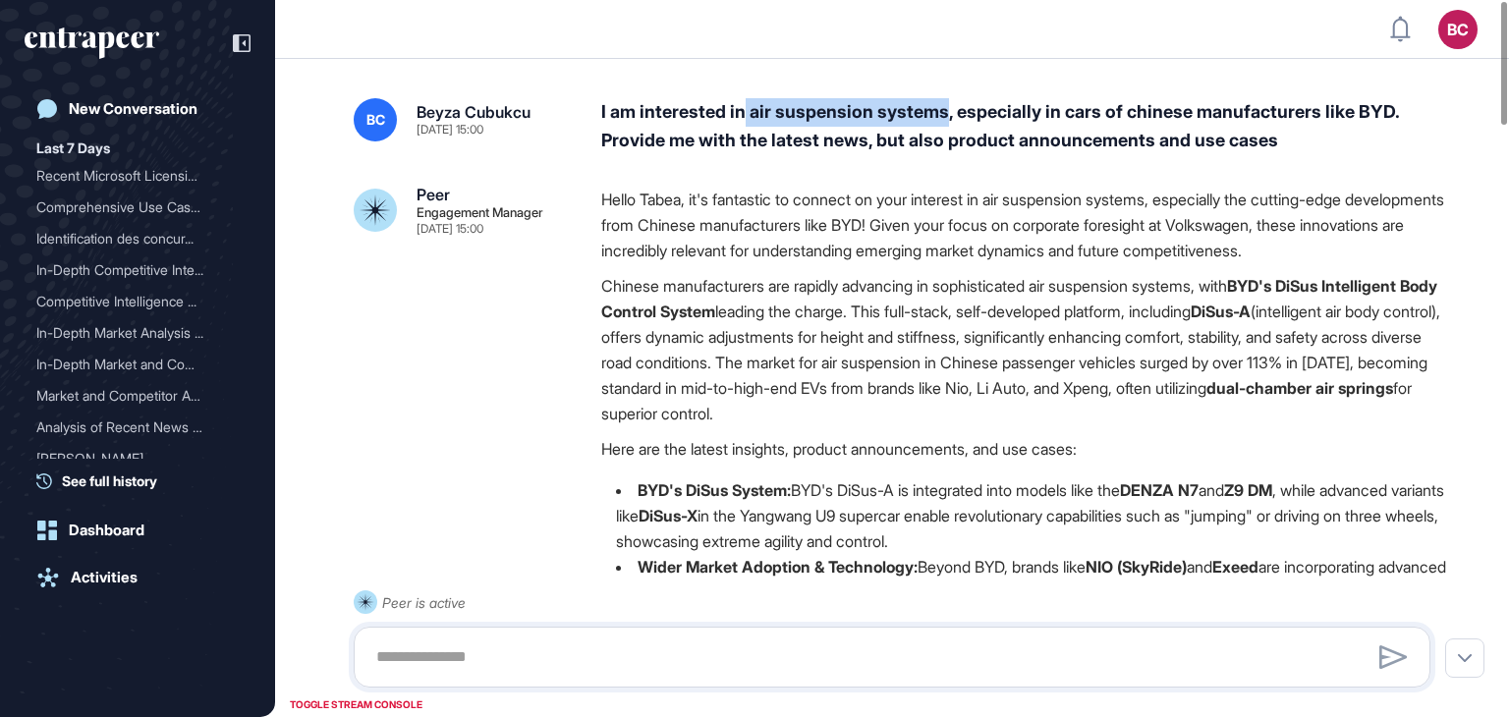
drag, startPoint x: 749, startPoint y: 115, endPoint x: 948, endPoint y: 120, distance: 199.6
click at [948, 120] on div "I am interested in air suspension systems, especially in cars of chinese manufa…" at bounding box center [1023, 126] width 845 height 57
copy div "air suspension systems"
click at [586, 115] on div "BC Beyza Cubukcu [DATE] 15:00 I am interested in air suspension systems, especi…" at bounding box center [892, 126] width 1077 height 57
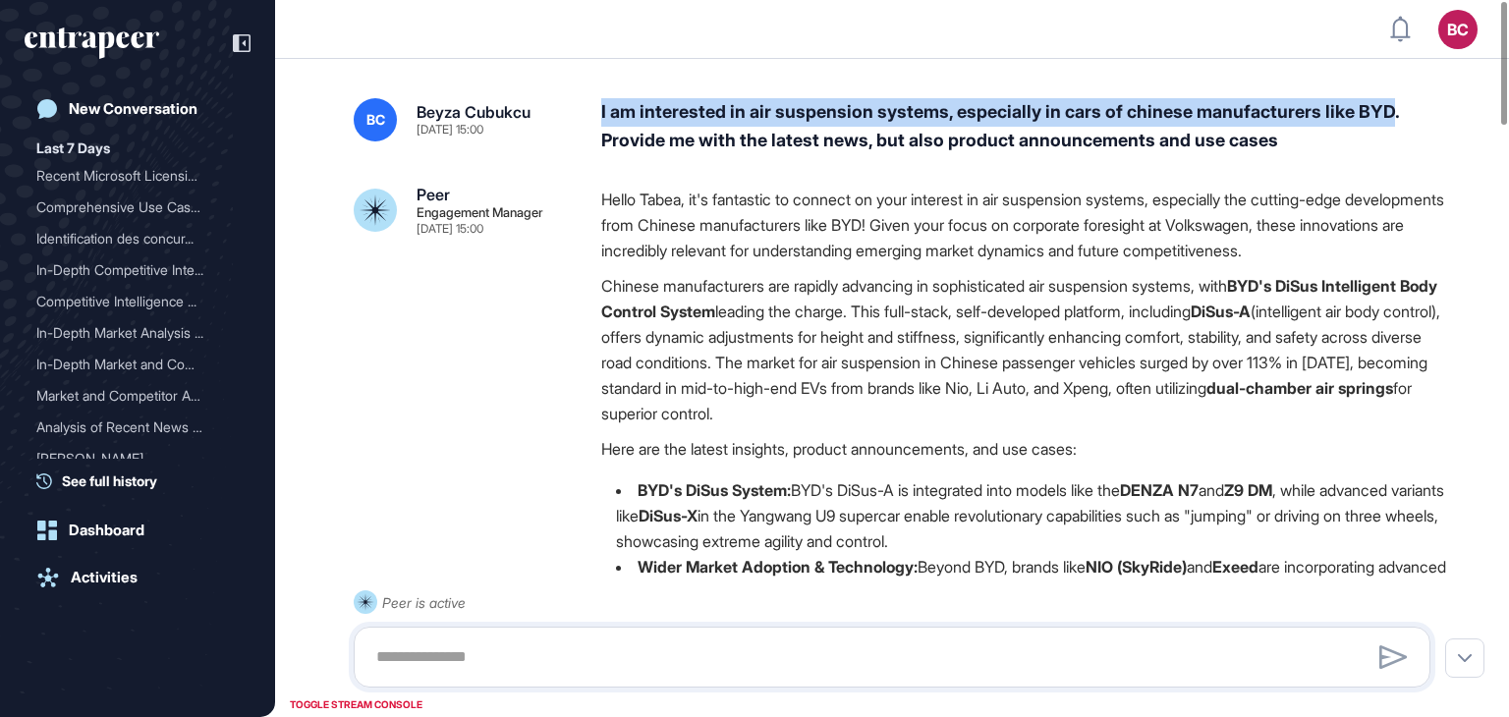
drag, startPoint x: 593, startPoint y: 113, endPoint x: 1407, endPoint y: 103, distance: 814.7
click at [1407, 103] on div "BC Beyza Cubukcu [DATE] 15:00 I am interested in air suspension systems, especi…" at bounding box center [892, 126] width 1077 height 57
copy div "I am interested in air suspension systems, especially in cars of chinese manufa…"
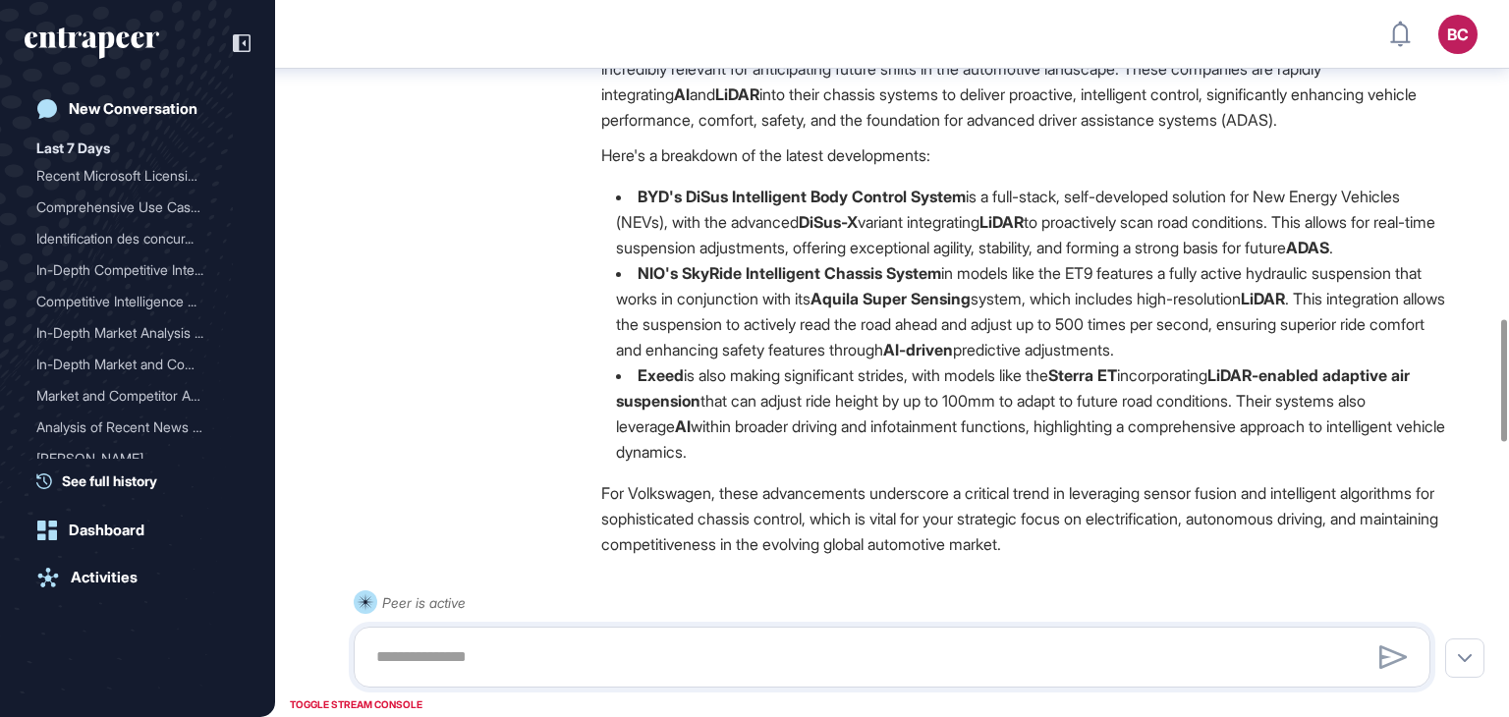
scroll to position [1583, 0]
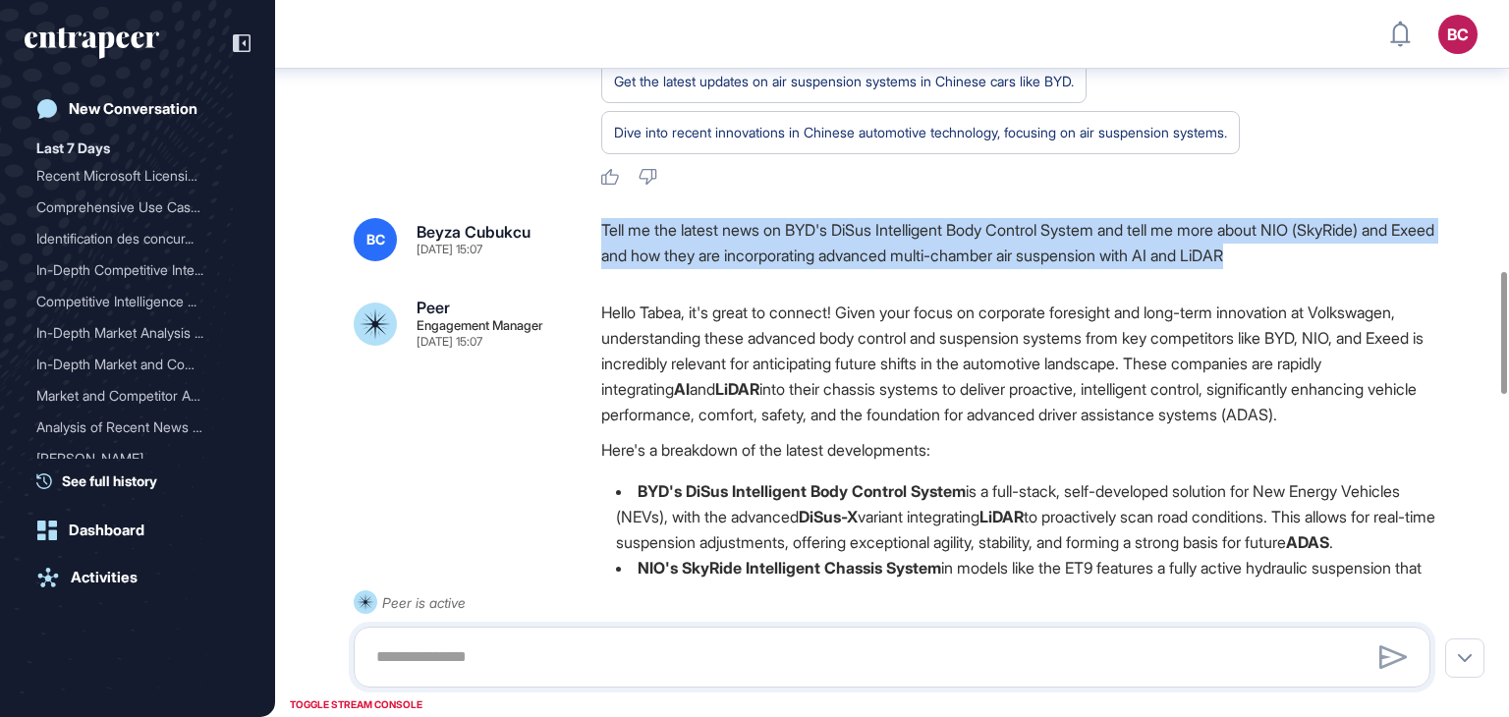
drag, startPoint x: 597, startPoint y: 255, endPoint x: 1338, endPoint y: 281, distance: 741.4
click at [1338, 268] on div "BC Beyza Cubukcu [DATE] 15:07 Tell me the latest news on BYD's DiSus Intelligen…" at bounding box center [892, 243] width 1077 height 50
copy div "Tell me the latest news on BYD's DiSus Intelligent Body Control System and tell…"
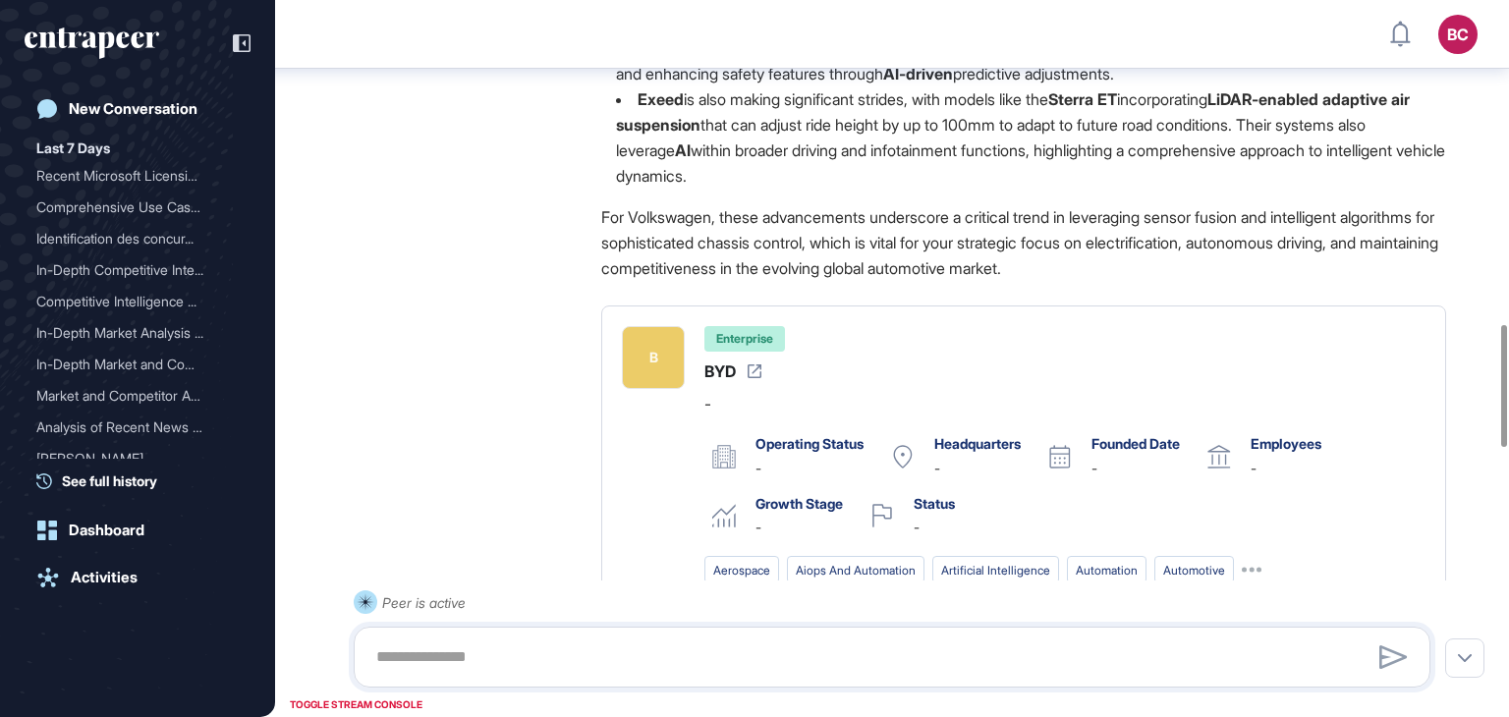
scroll to position [1894, 0]
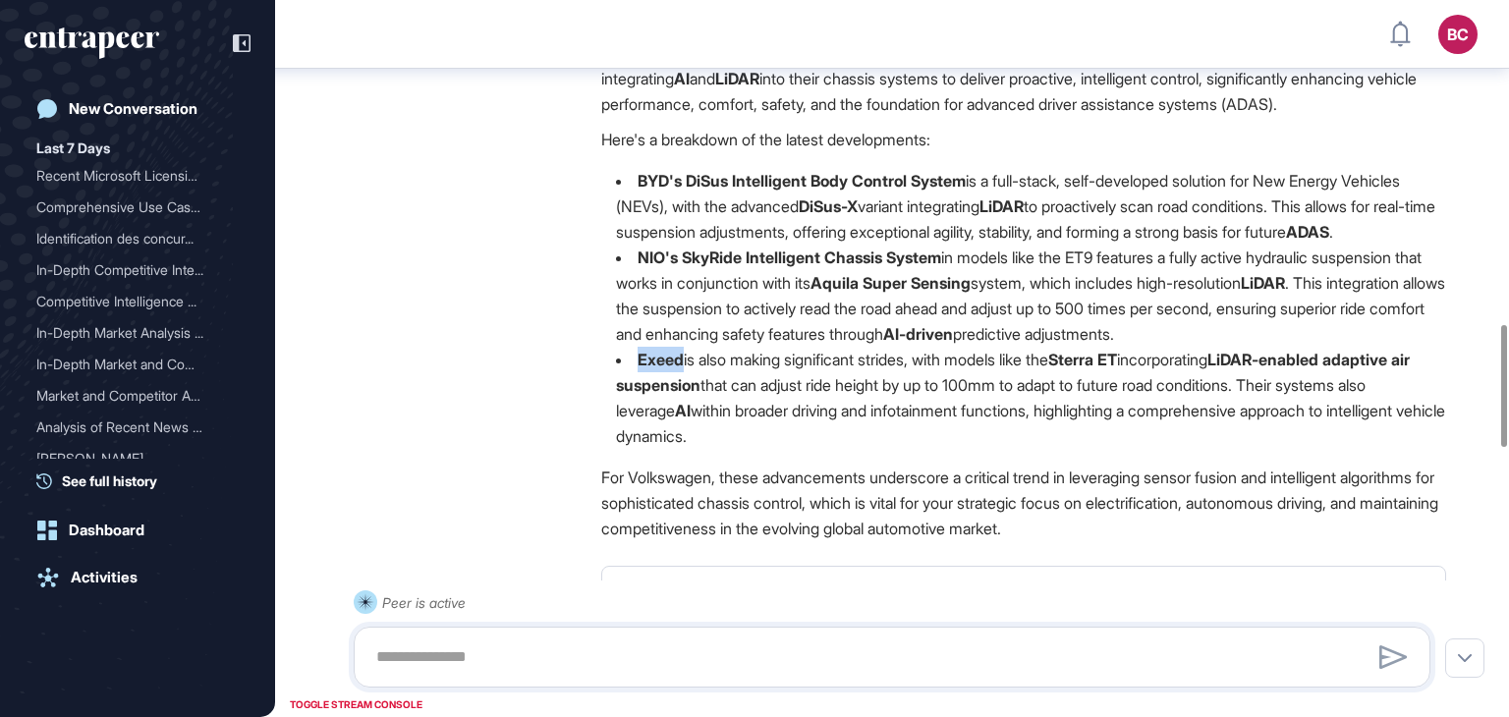
drag, startPoint x: 639, startPoint y: 437, endPoint x: 683, endPoint y: 425, distance: 46.0
click at [683, 369] on strong "Exeed" at bounding box center [661, 360] width 46 height 20
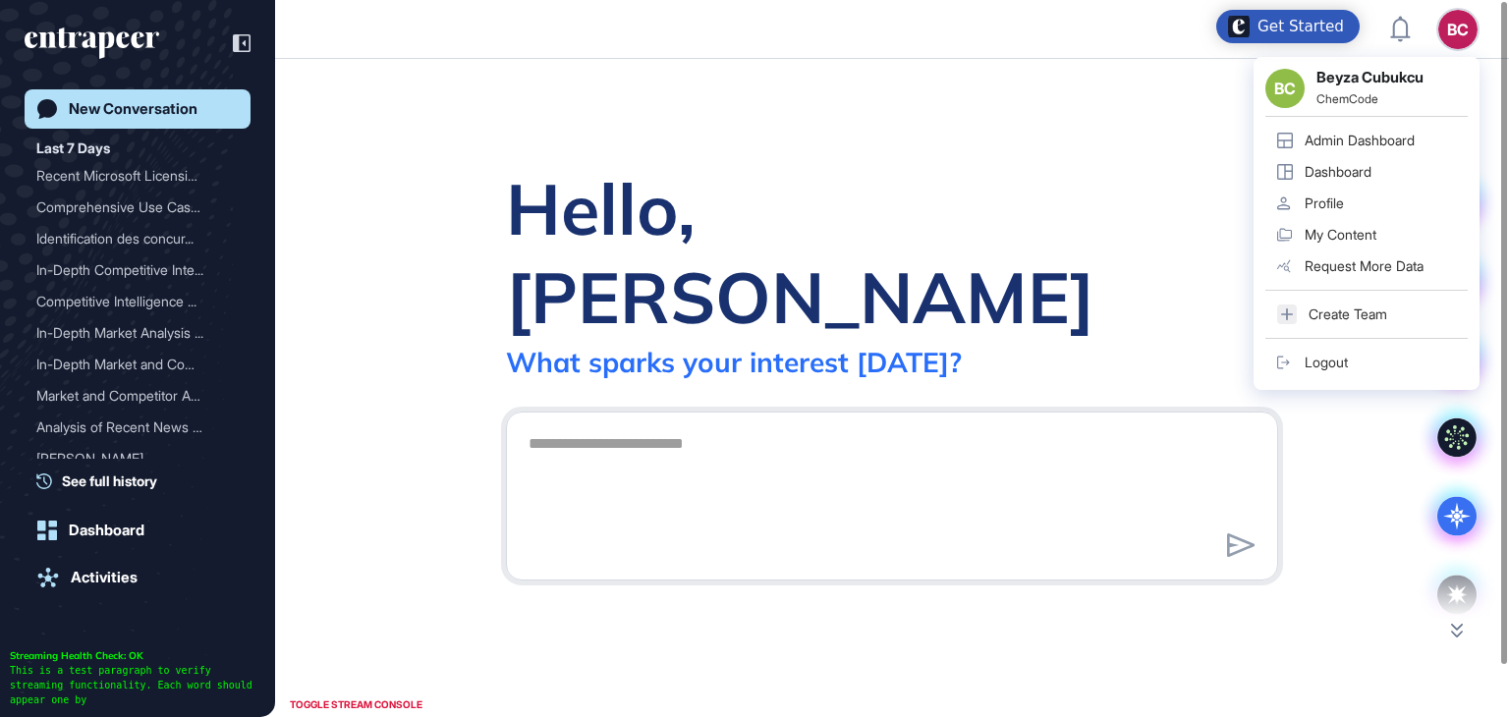
click at [1422, 131] on link "Admin Dashboard" at bounding box center [1367, 140] width 202 height 31
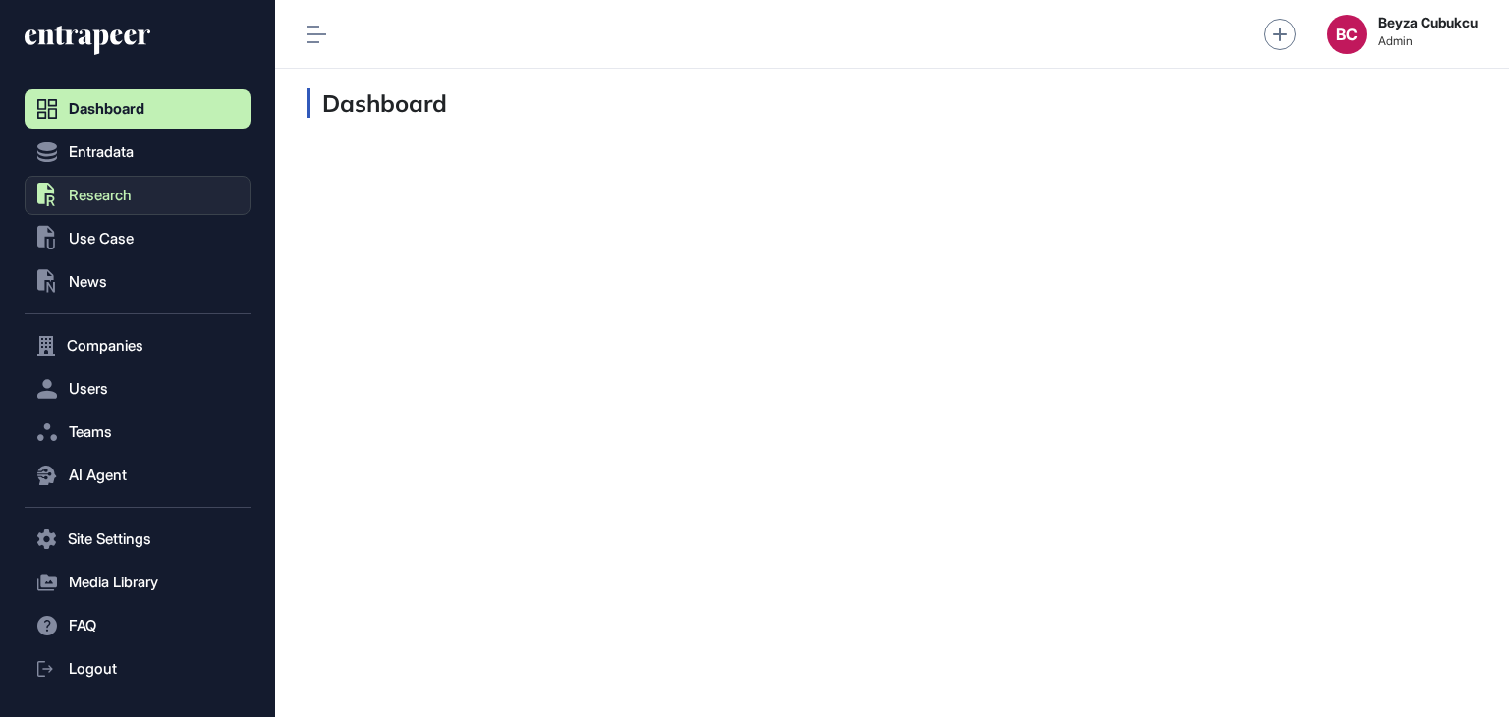
click at [115, 191] on span "Research" at bounding box center [100, 196] width 63 height 16
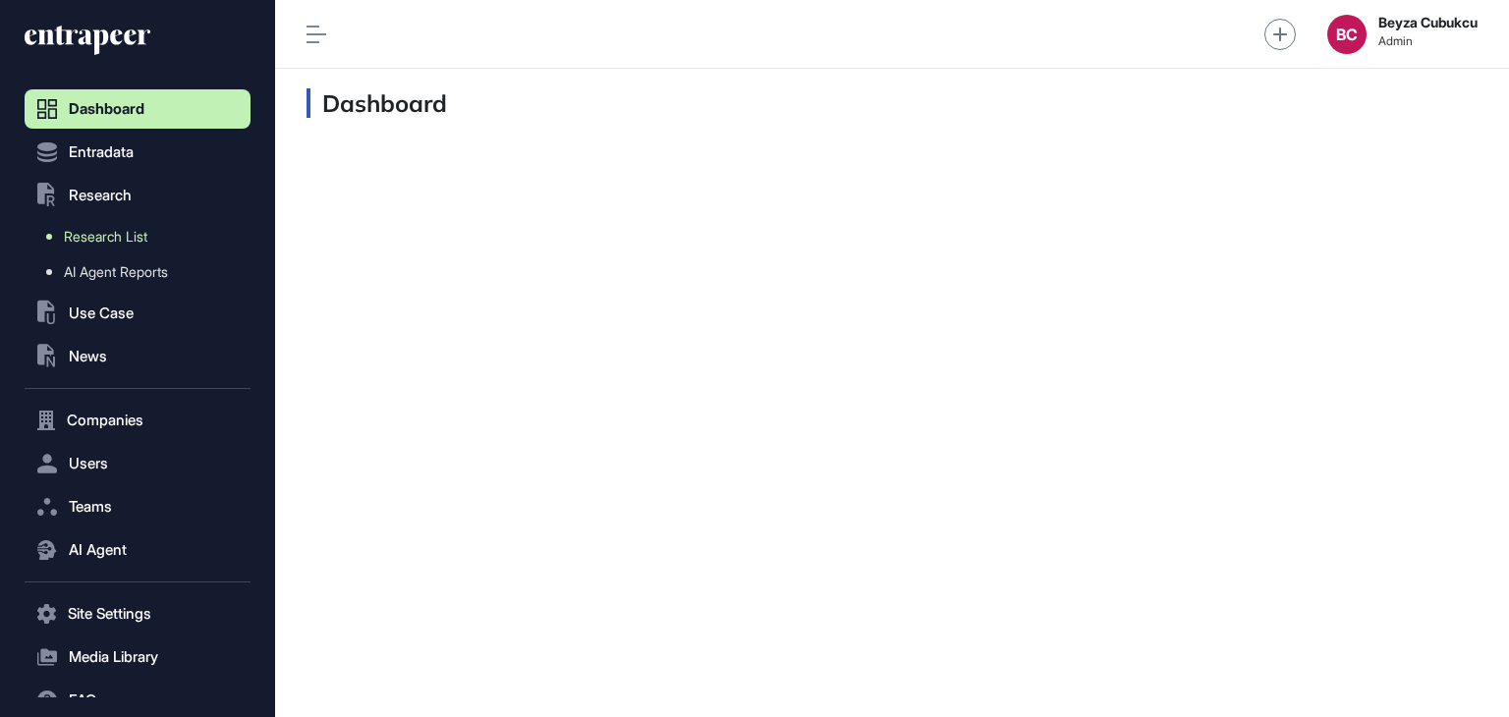
click at [144, 248] on link "Research List" at bounding box center [142, 236] width 216 height 35
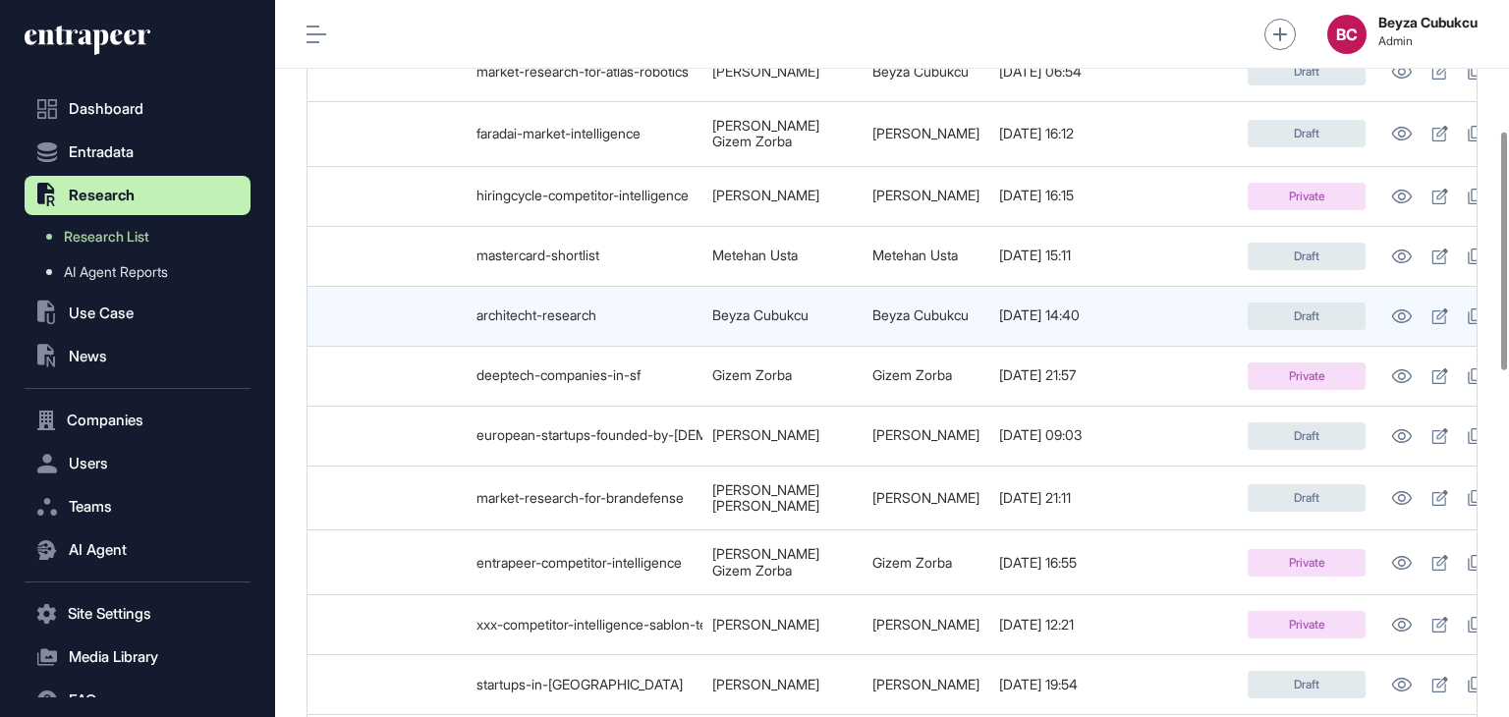
scroll to position [0, 679]
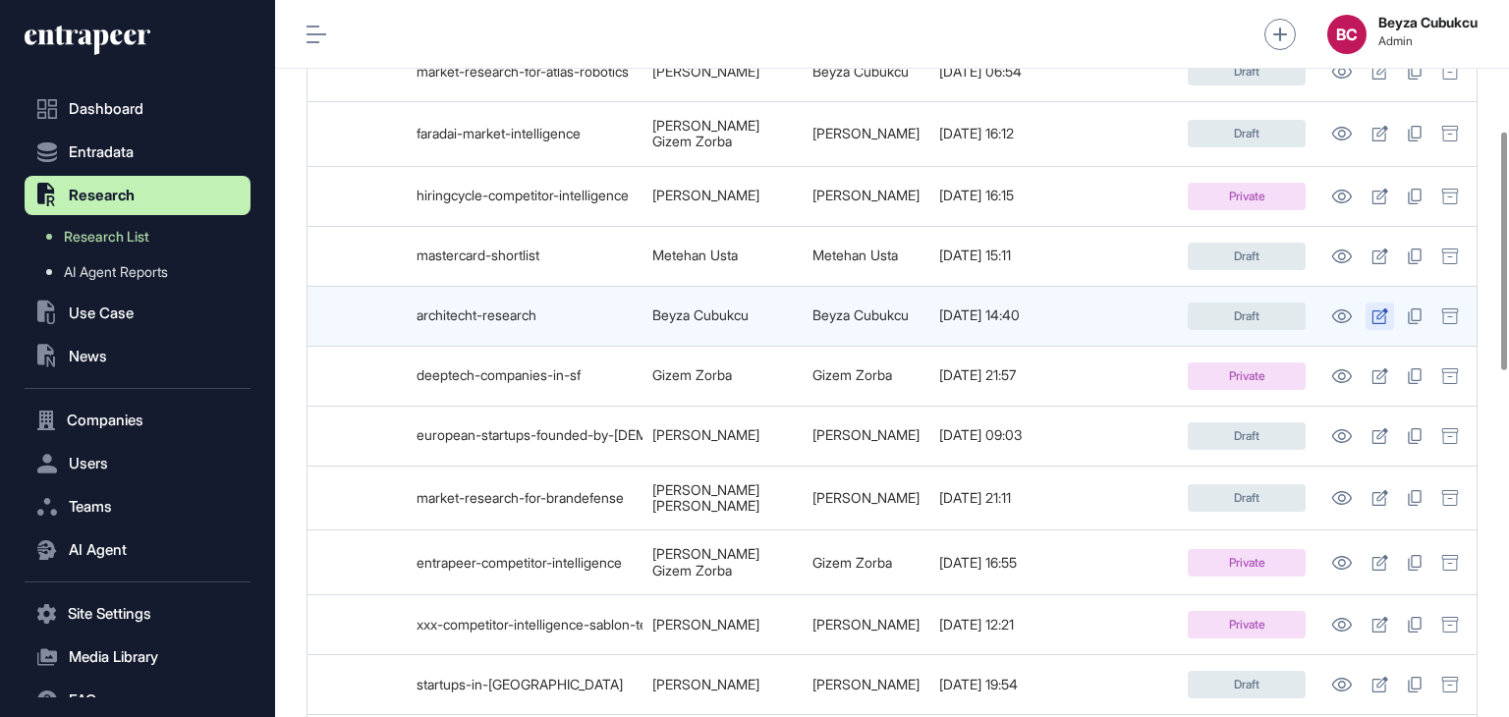
click at [1372, 309] on icon at bounding box center [1380, 317] width 17 height 16
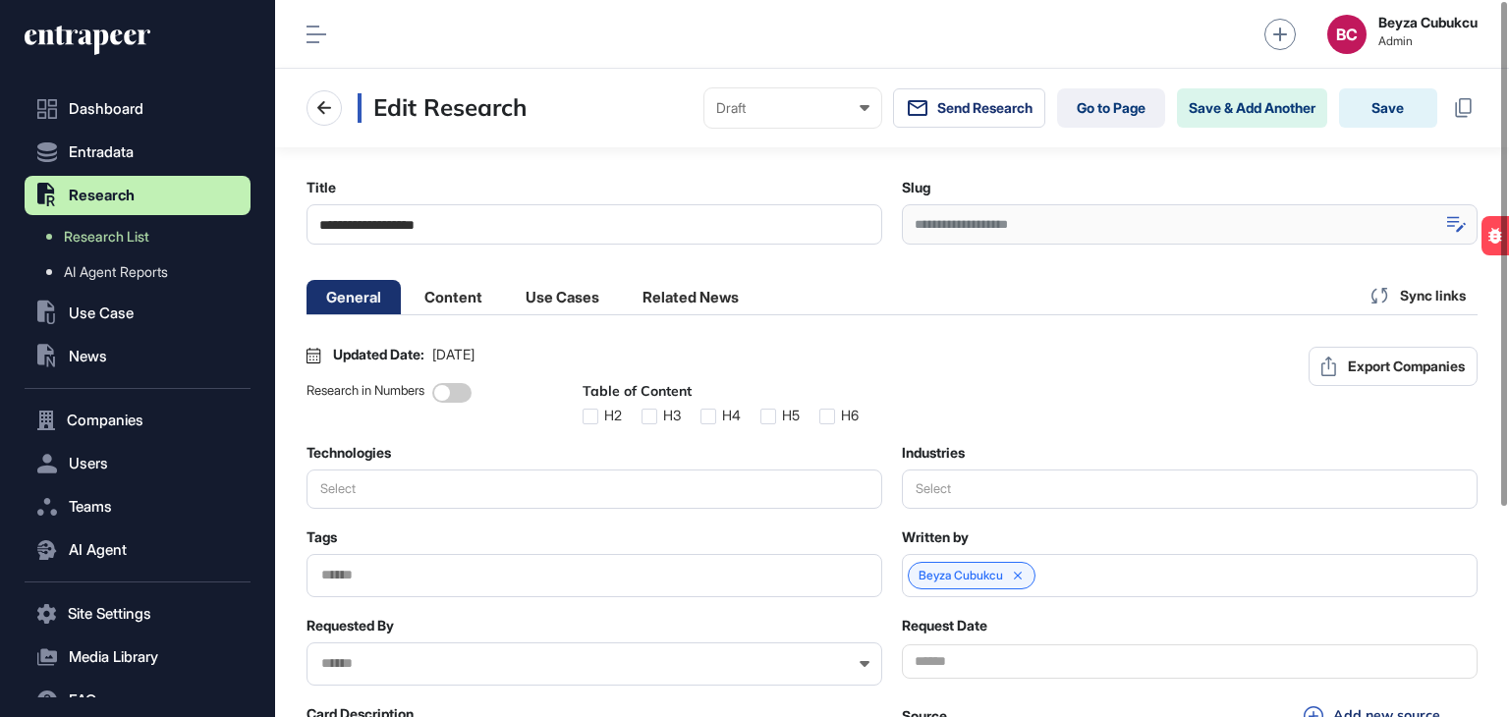
click at [1452, 220] on icon at bounding box center [1457, 224] width 19 height 17
drag, startPoint x: 1177, startPoint y: 227, endPoint x: 823, endPoint y: 199, distance: 355.8
click at [823, 199] on div "**********" at bounding box center [892, 212] width 1171 height 66
click at [106, 239] on span "Research List" at bounding box center [106, 237] width 85 height 16
